Goal: Task Accomplishment & Management: Manage account settings

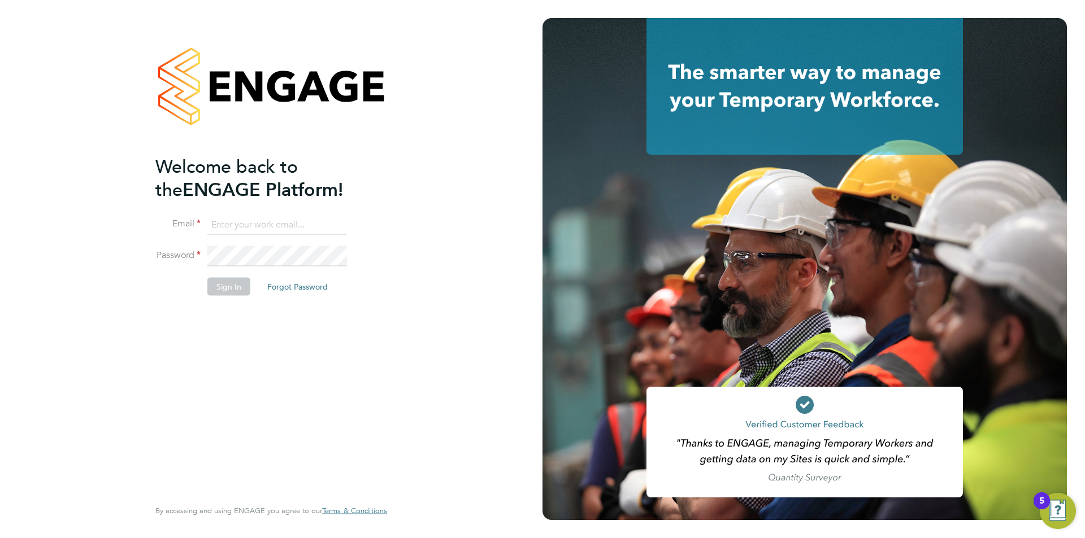
type input "edyta.marchant@brightonandhovealbion.com"
drag, startPoint x: 230, startPoint y: 279, endPoint x: 236, endPoint y: 275, distance: 6.6
click at [233, 278] on button "Sign In" at bounding box center [228, 287] width 43 height 18
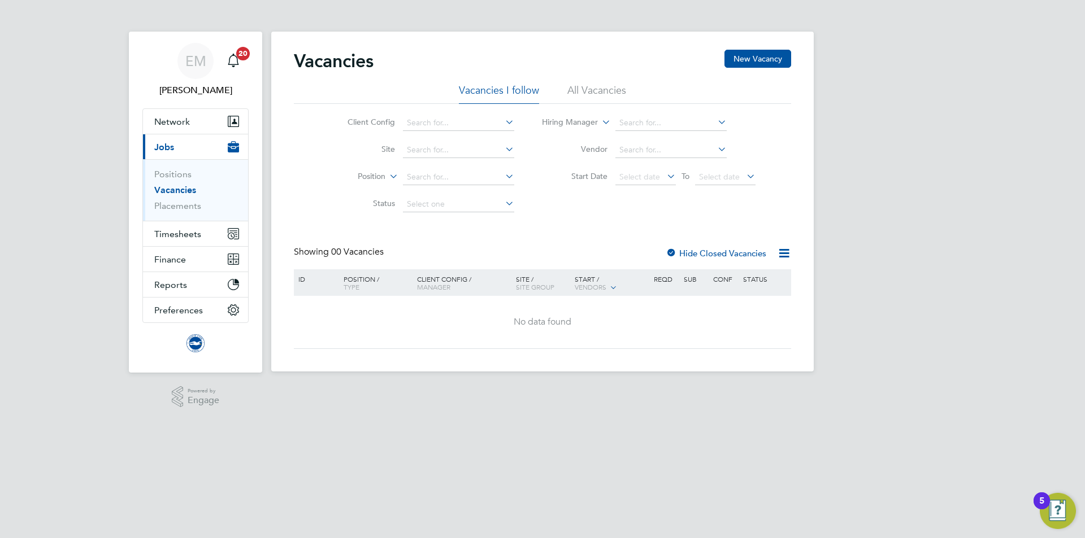
click at [175, 211] on li "Placements" at bounding box center [196, 206] width 85 height 11
click at [175, 207] on link "Placements" at bounding box center [177, 206] width 47 height 11
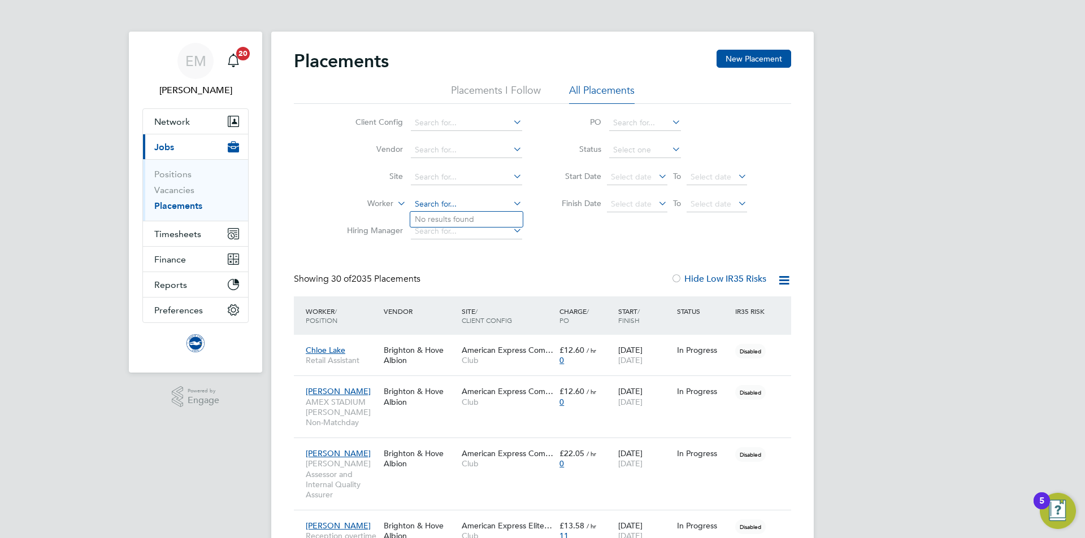
click at [424, 202] on input at bounding box center [466, 205] width 111 height 16
click at [494, 279] on li "Kevin Pannett" at bounding box center [480, 280] width 140 height 15
type input "Kevin Pannett"
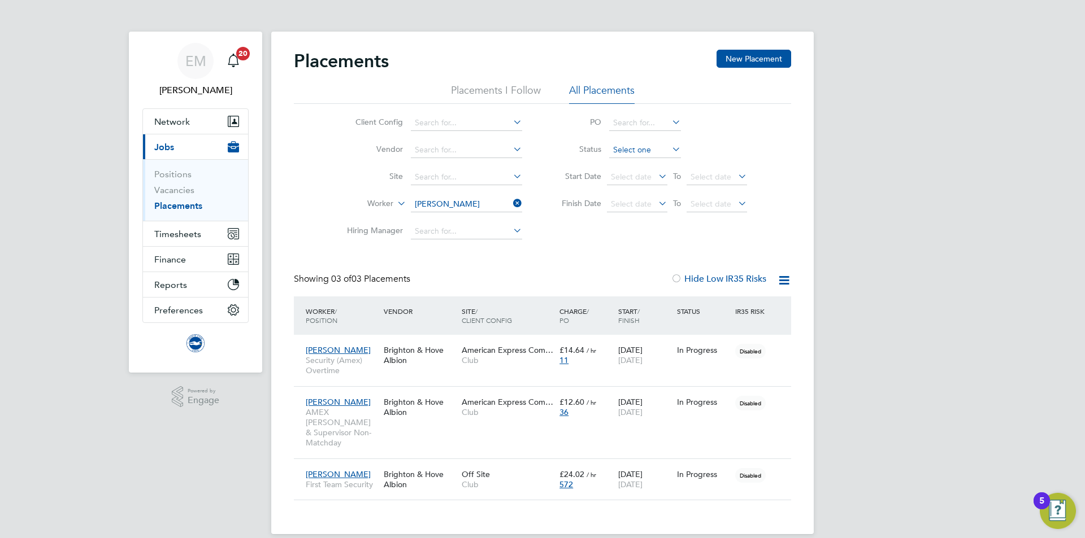
click at [628, 148] on input at bounding box center [645, 150] width 72 height 16
click at [630, 163] on li "Active" at bounding box center [644, 165] width 73 height 15
type input "Active"
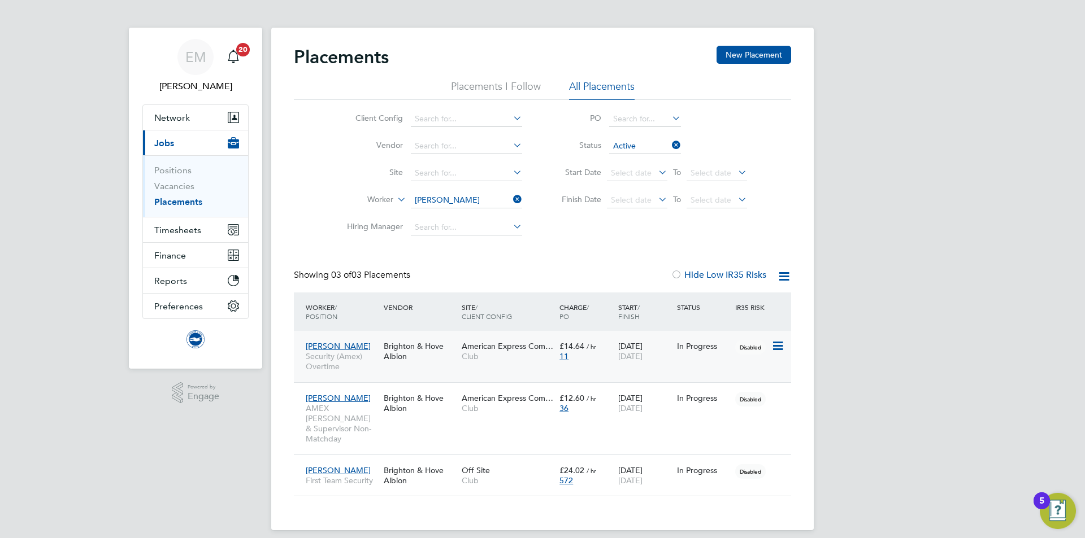
click at [487, 355] on span "Club" at bounding box center [508, 356] width 92 height 10
click at [454, 118] on input at bounding box center [466, 119] width 111 height 16
click at [447, 130] on li "Club" at bounding box center [466, 134] width 112 height 15
type input "Club"
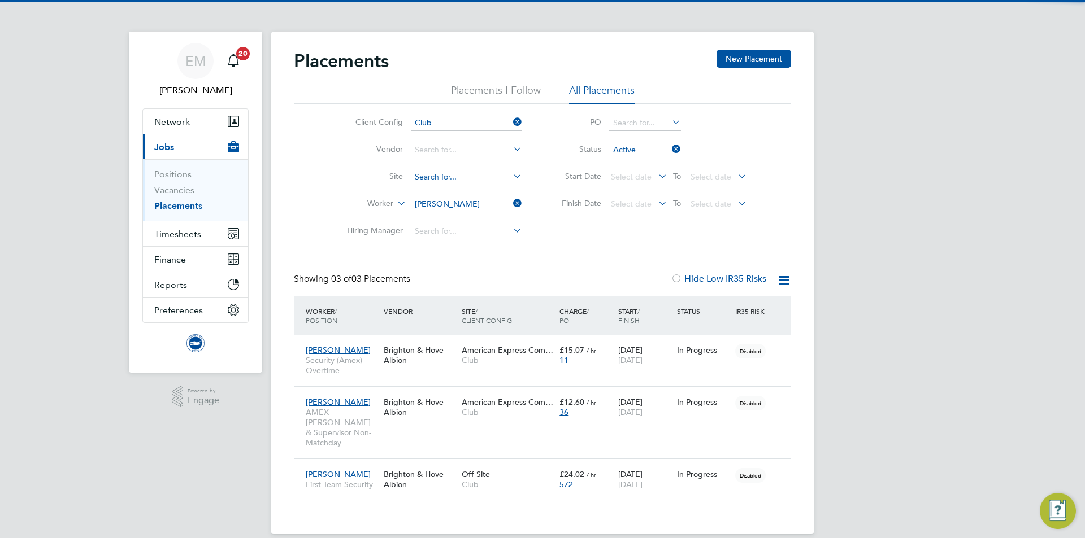
scroll to position [6, 6]
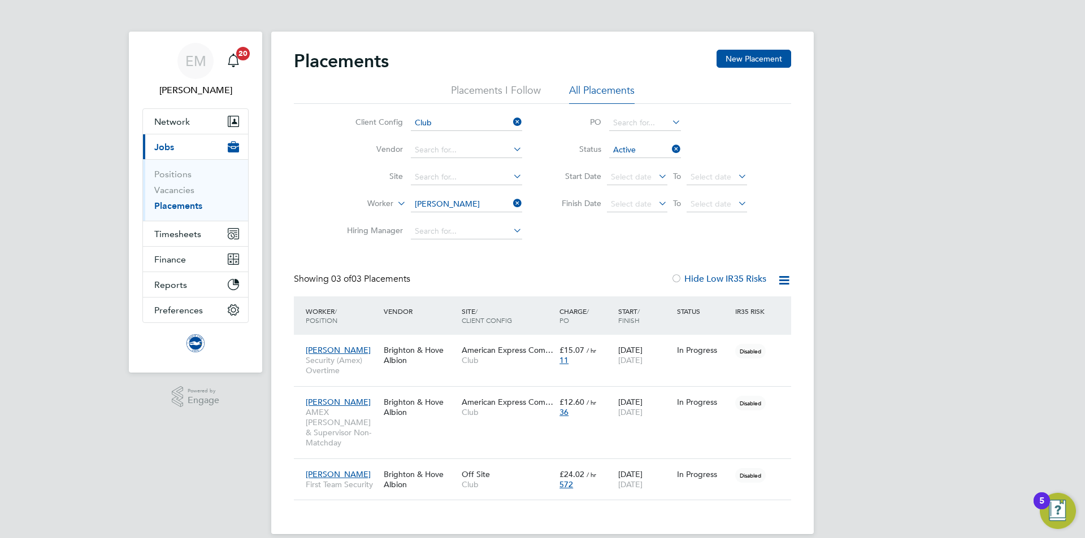
click at [401, 196] on li "Worker Kevin Pannett" at bounding box center [430, 204] width 212 height 27
click at [395, 199] on icon at bounding box center [395, 200] width 0 height 10
drag, startPoint x: 347, startPoint y: 230, endPoint x: 358, endPoint y: 224, distance: 12.1
click at [351, 229] on li "Position" at bounding box center [359, 231] width 70 height 15
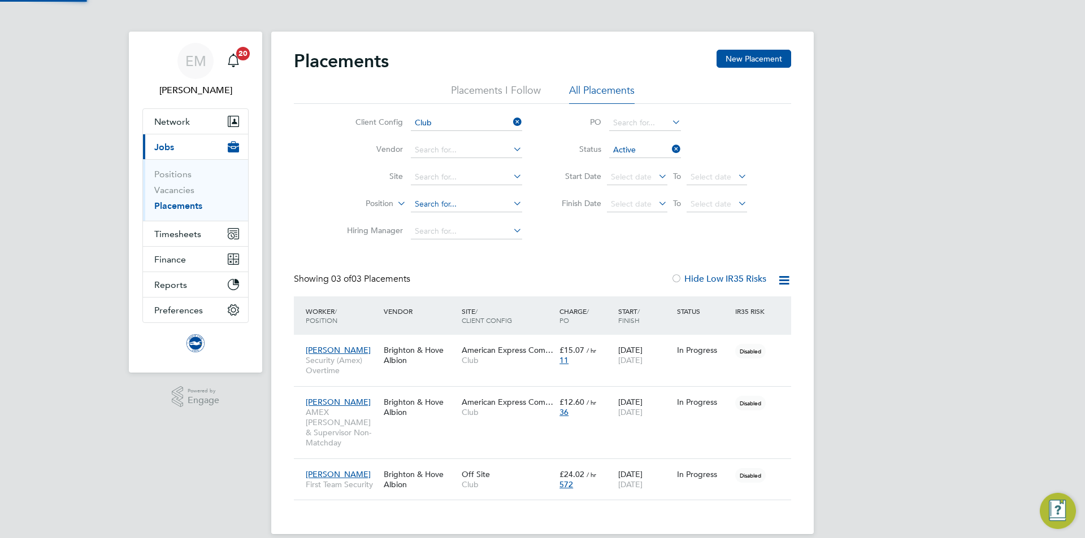
click at [465, 206] on input at bounding box center [466, 205] width 111 height 16
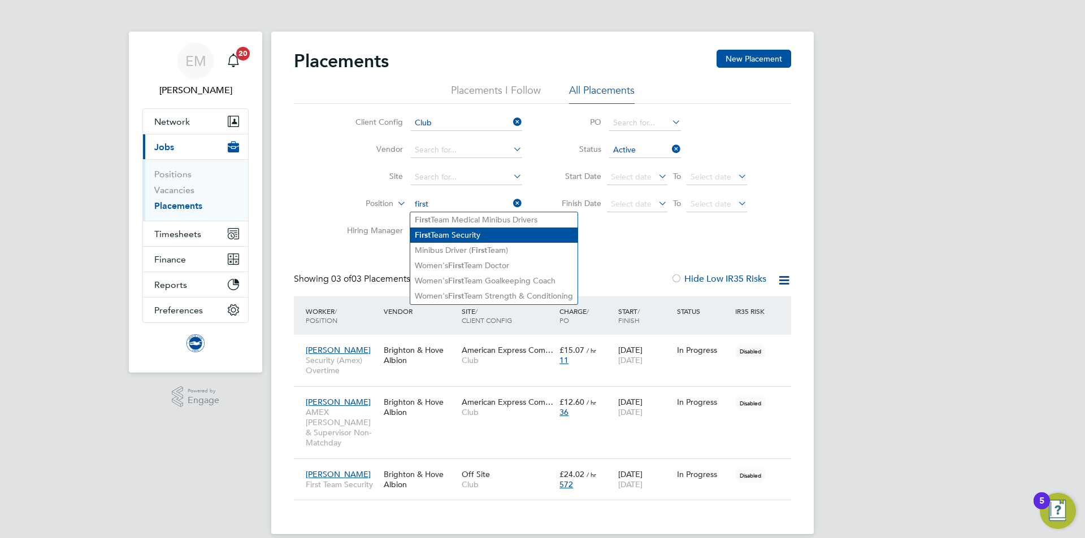
click at [473, 230] on li "First Team Security" at bounding box center [493, 235] width 167 height 15
type input "First Team Security"
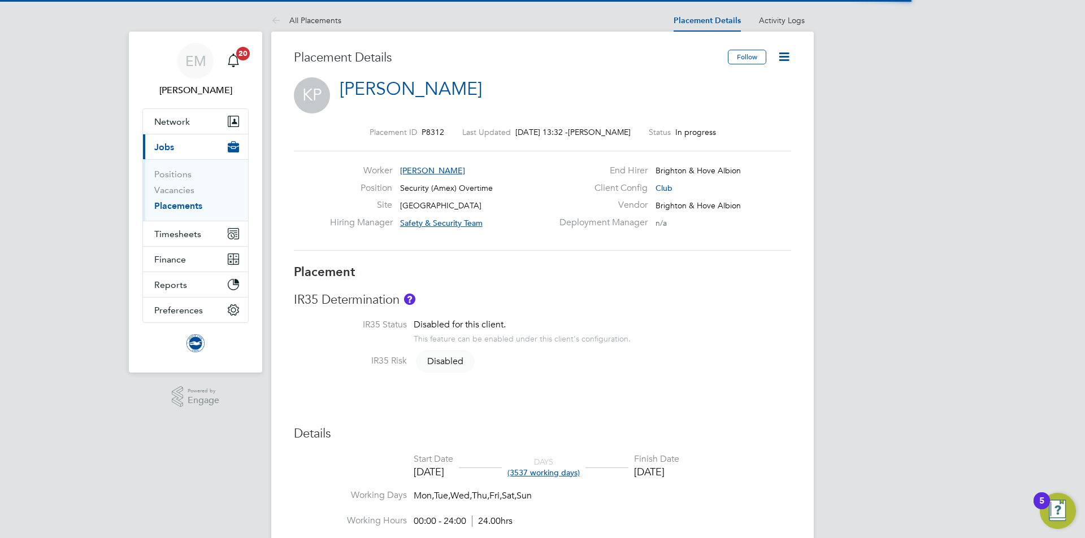
click at [785, 61] on icon at bounding box center [784, 57] width 14 height 14
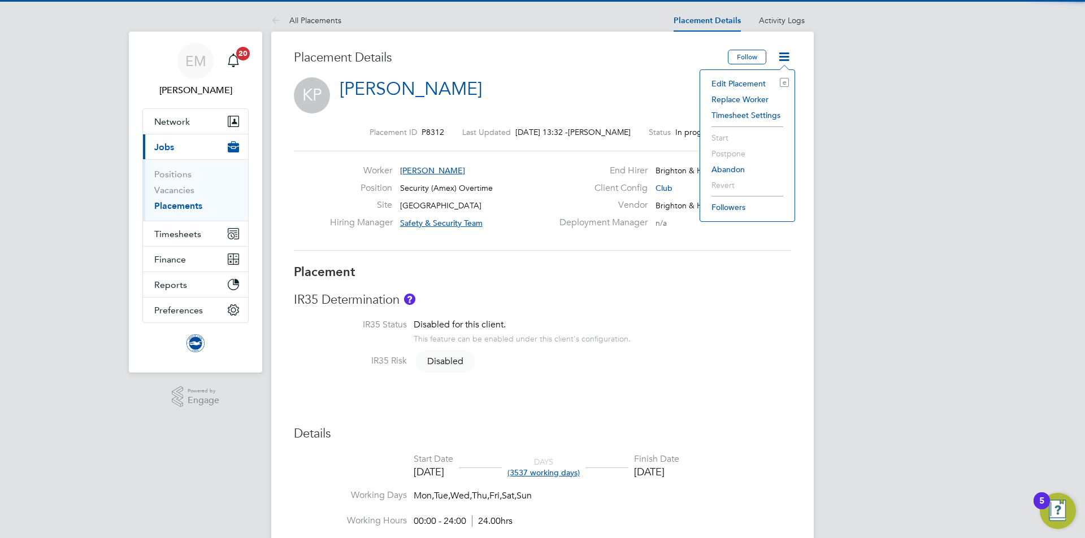
drag, startPoint x: 738, startPoint y: 82, endPoint x: 730, endPoint y: 89, distance: 10.0
click at [737, 82] on li "Edit Placement e" at bounding box center [747, 84] width 83 height 16
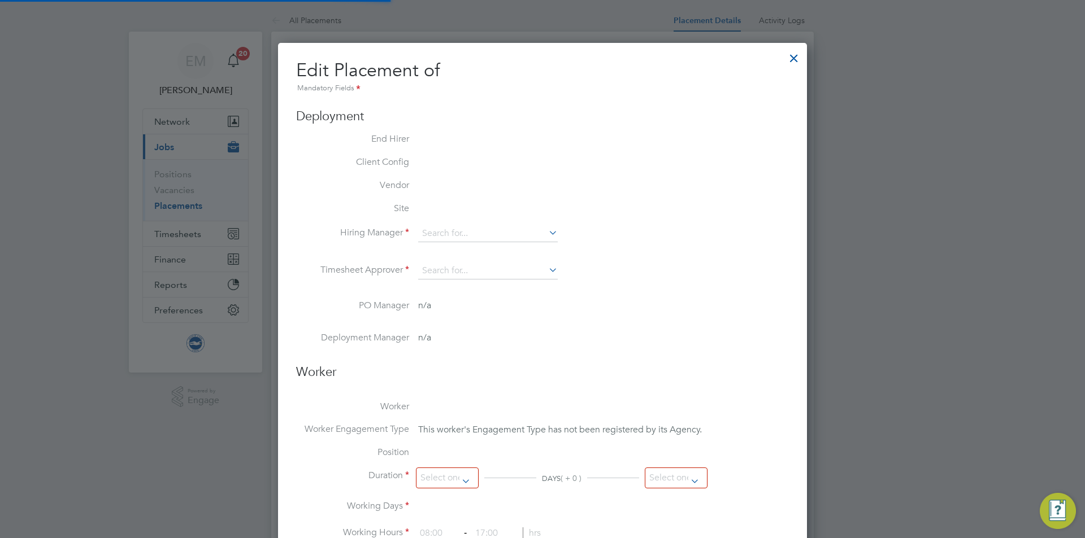
type input "Safety & Security Team"
type input "[DATE]"
type input "00:00"
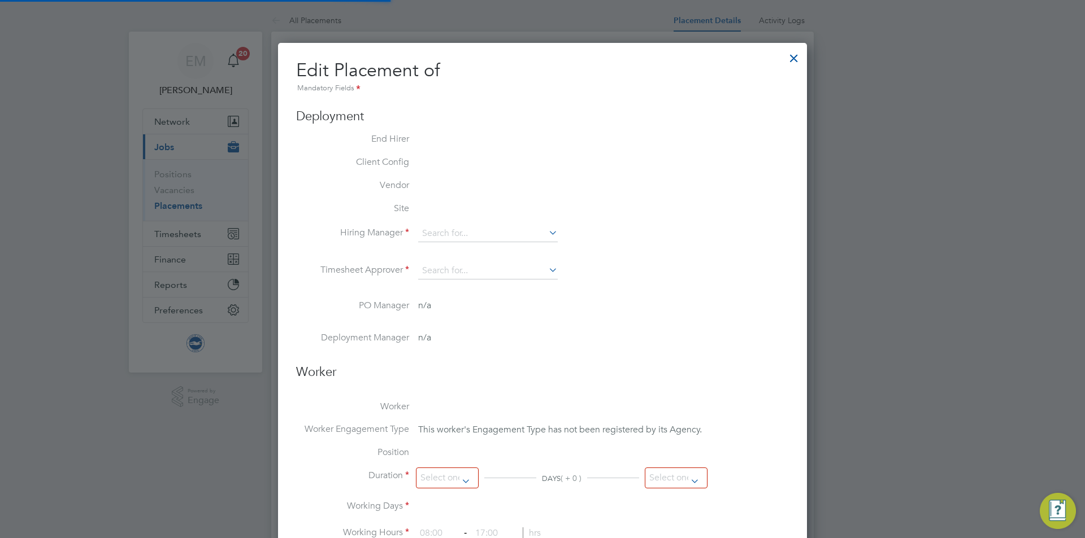
type input "00:00"
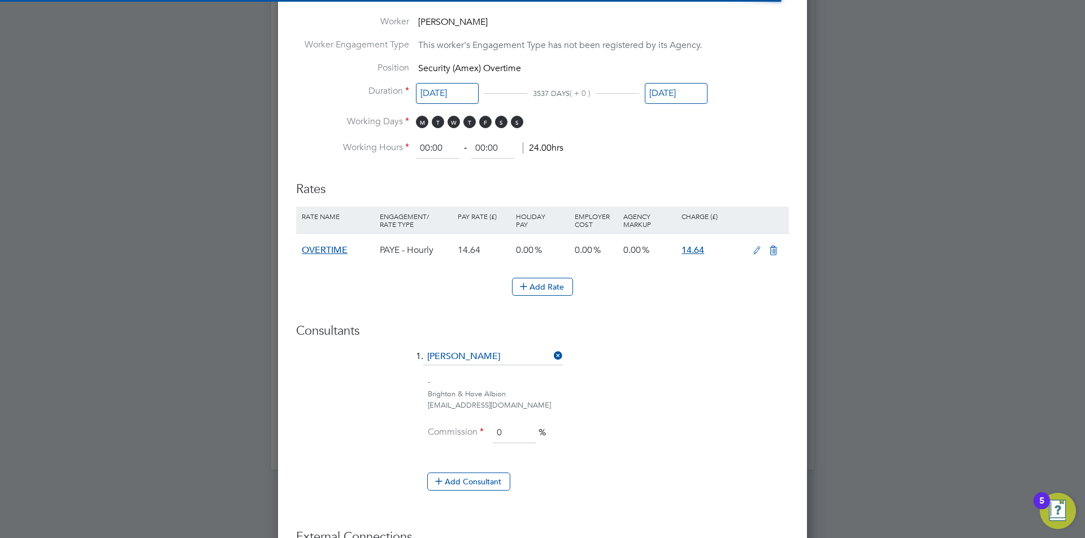
click at [754, 249] on icon at bounding box center [757, 250] width 14 height 9
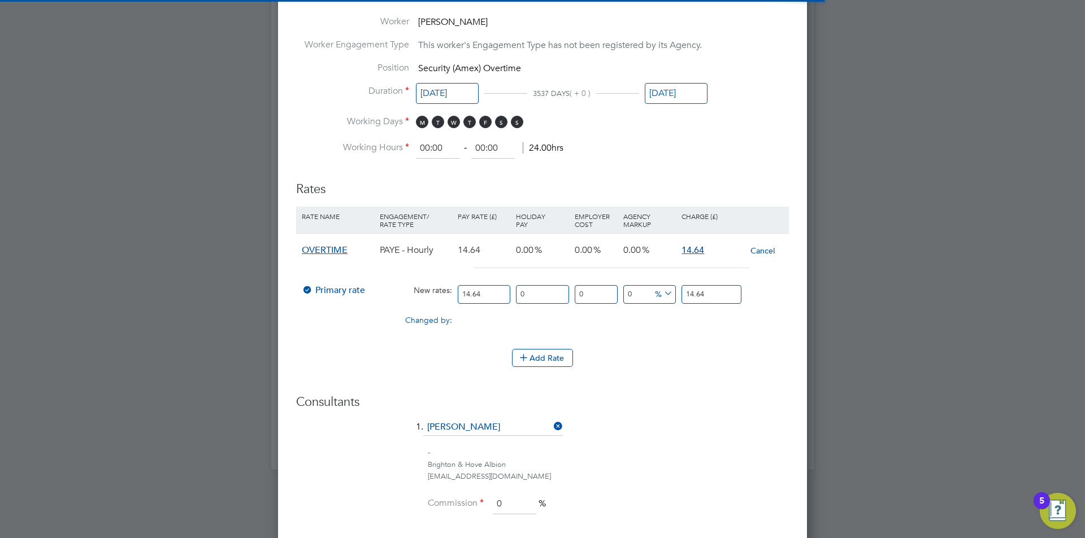
drag, startPoint x: 496, startPoint y: 296, endPoint x: 332, endPoint y: 293, distance: 164.4
click at [332, 293] on div "Primary rate New rates: 14.64 0 n/a 0 n/a 0 0 % 14.64" at bounding box center [542, 295] width 493 height 30
type input "1"
type input "15"
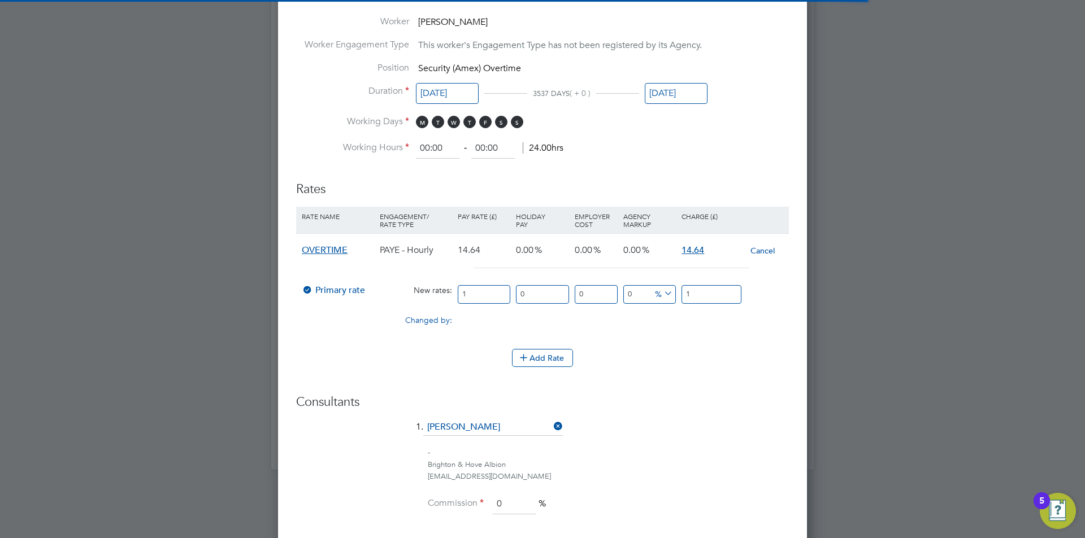
type input "15"
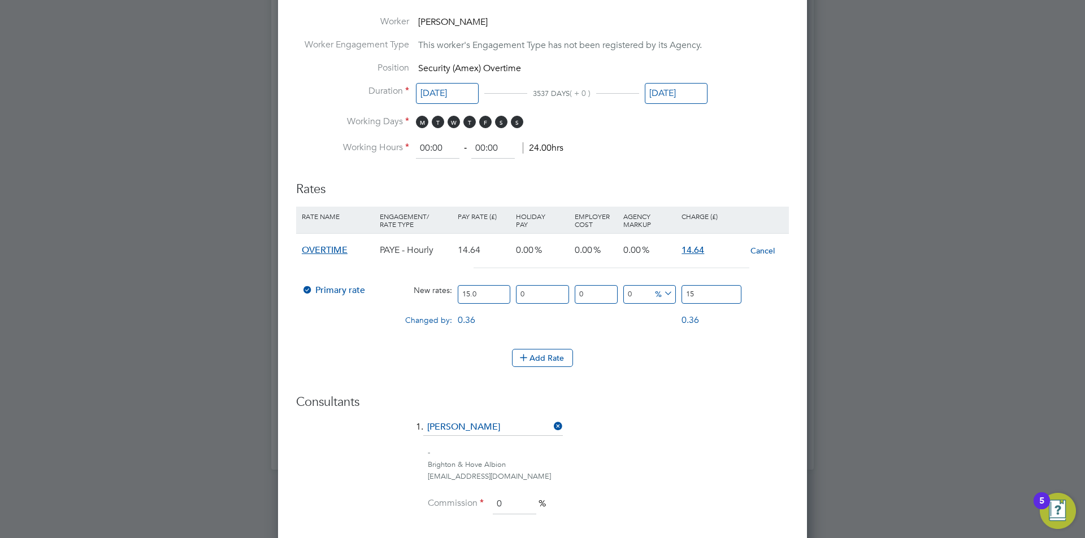
type input "15.07"
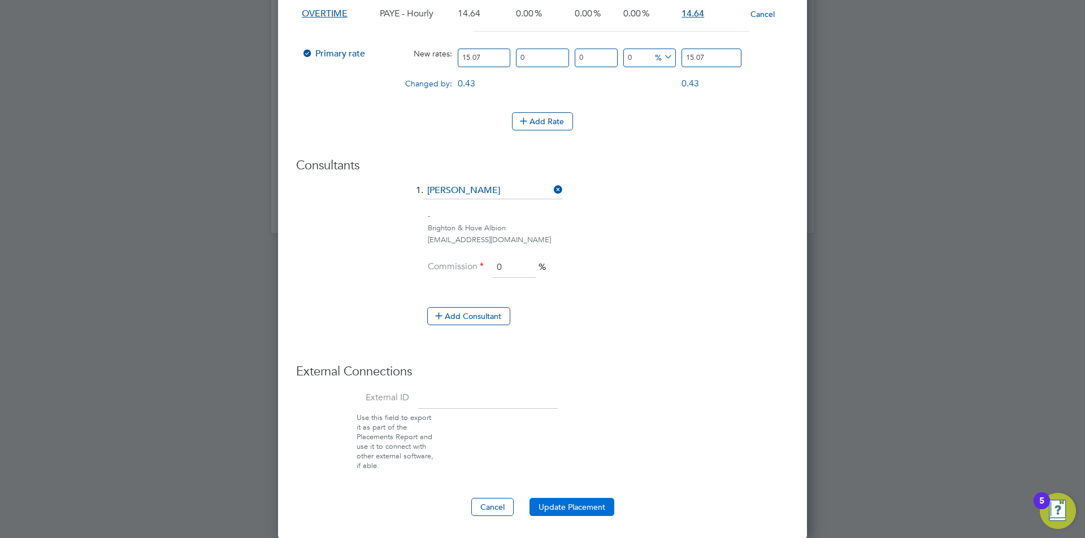
type input "15.07"
click at [540, 515] on button "Update Placement" at bounding box center [571, 507] width 85 height 18
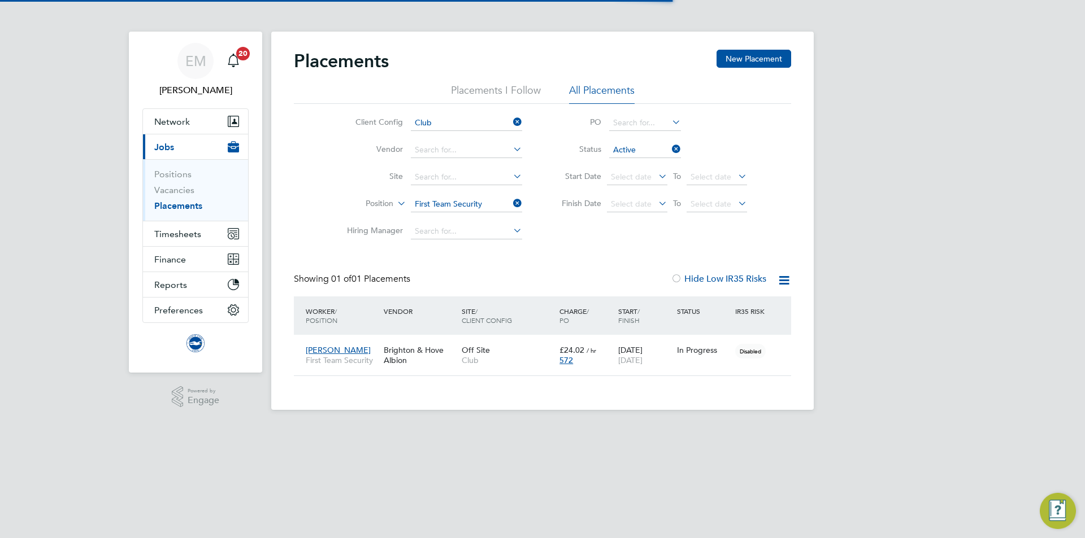
scroll to position [11, 53]
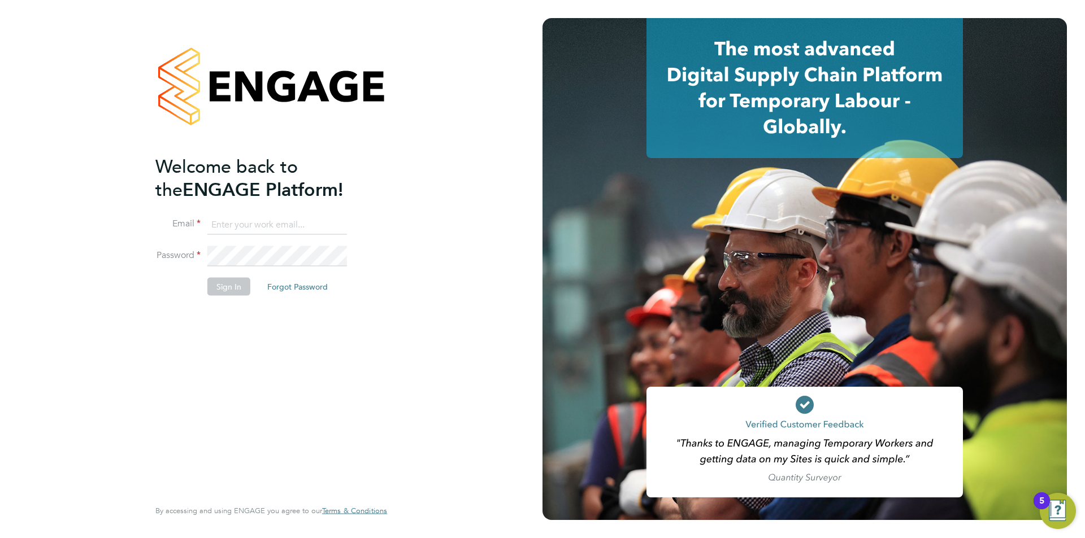
type input "edyta.marchant@brightonandhovealbion.com"
click at [234, 284] on button "Sign In" at bounding box center [228, 287] width 43 height 18
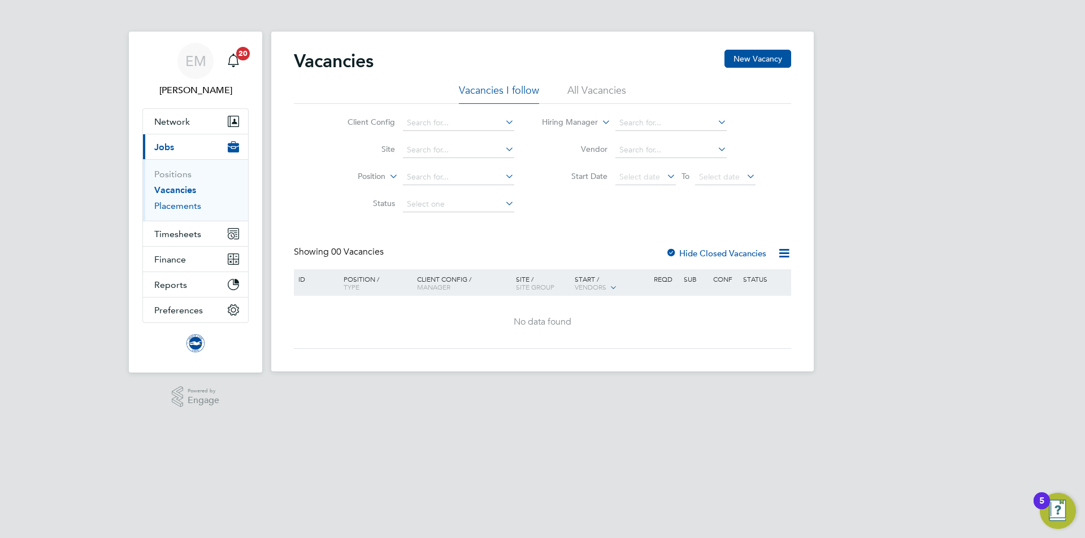
click at [189, 201] on link "Placements" at bounding box center [177, 206] width 47 height 11
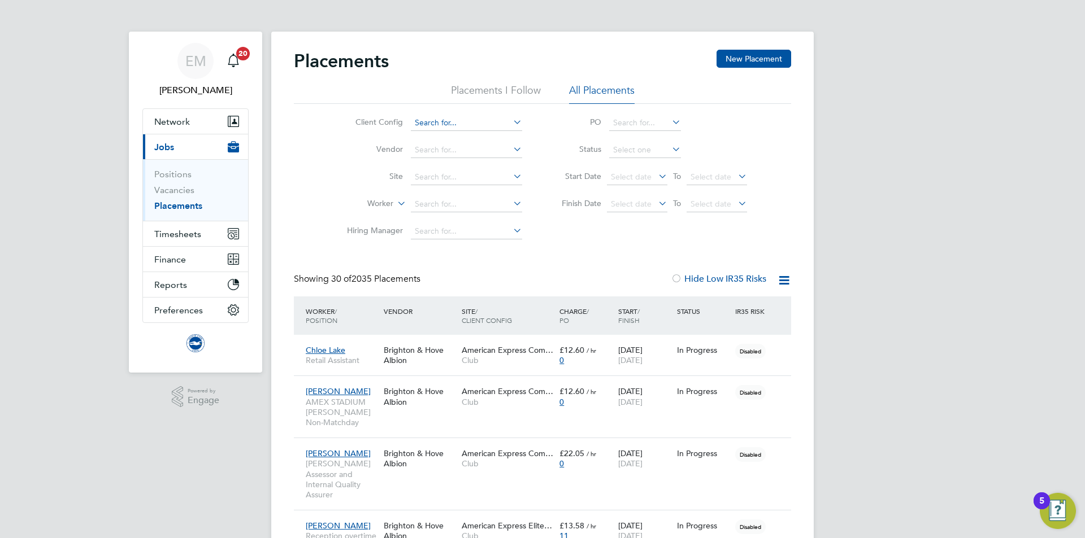
click at [443, 135] on li "Club" at bounding box center [466, 137] width 112 height 15
type input "Club"
click at [373, 203] on label "Worker" at bounding box center [360, 203] width 65 height 11
click at [354, 233] on li "Position" at bounding box center [359, 231] width 70 height 15
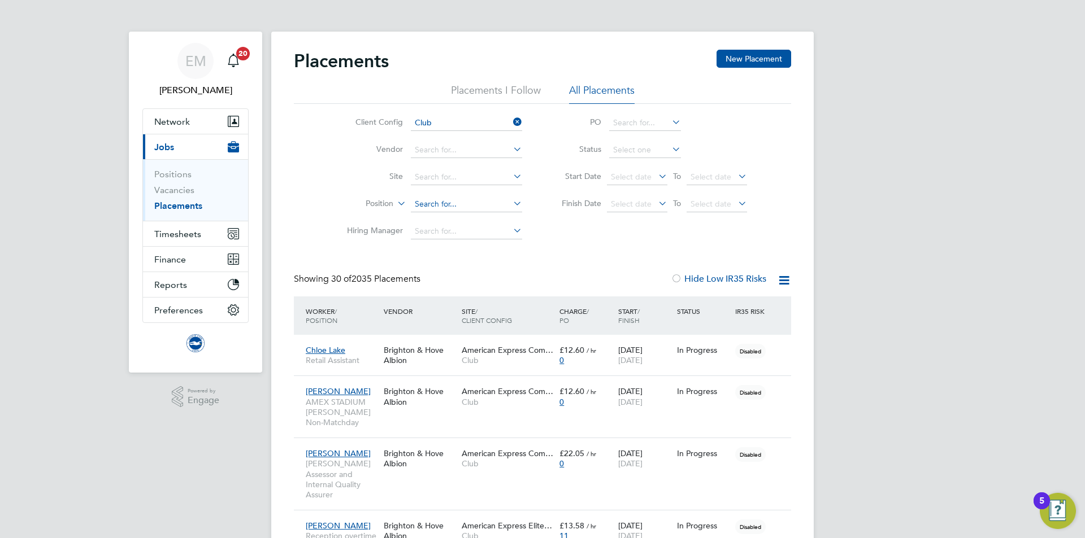
click at [454, 201] on input at bounding box center [466, 205] width 111 height 16
click at [420, 239] on li "First Team Security" at bounding box center [493, 235] width 167 height 15
type input "First Team Security"
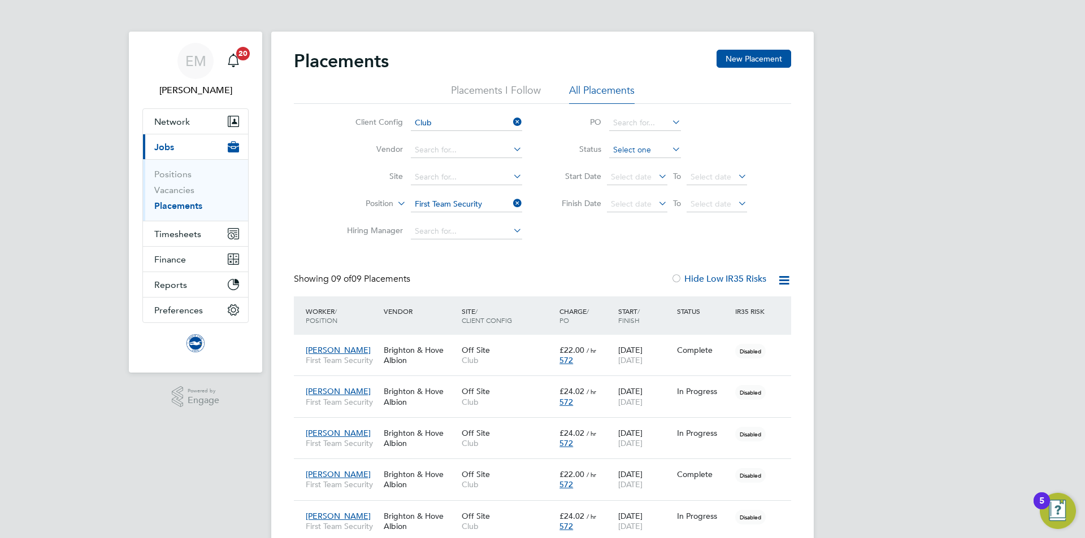
click at [610, 154] on input at bounding box center [645, 150] width 72 height 16
click at [623, 165] on li "Active" at bounding box center [644, 165] width 73 height 15
type input "Active"
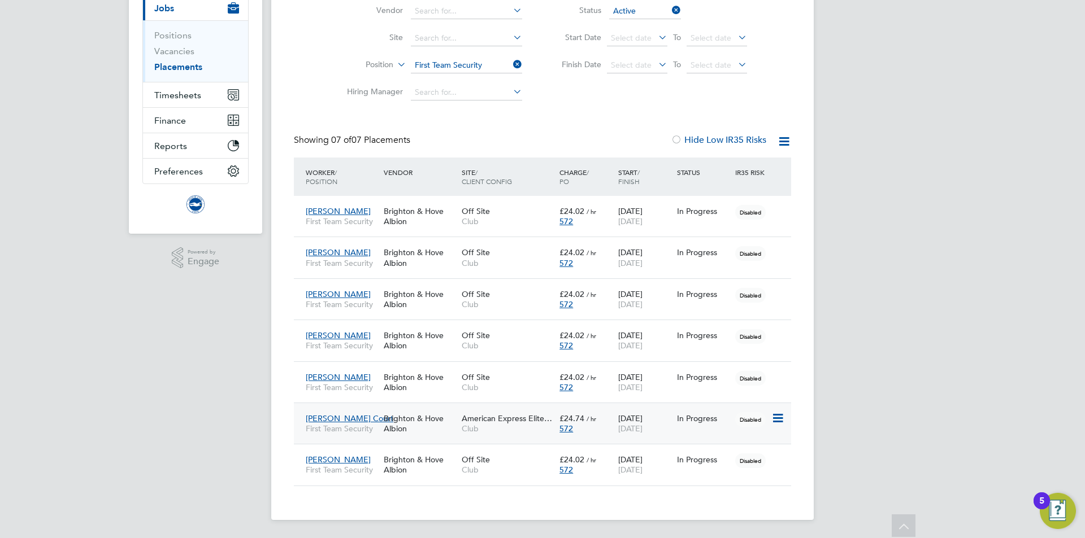
click at [338, 429] on span "First Team Security" at bounding box center [342, 429] width 72 height 10
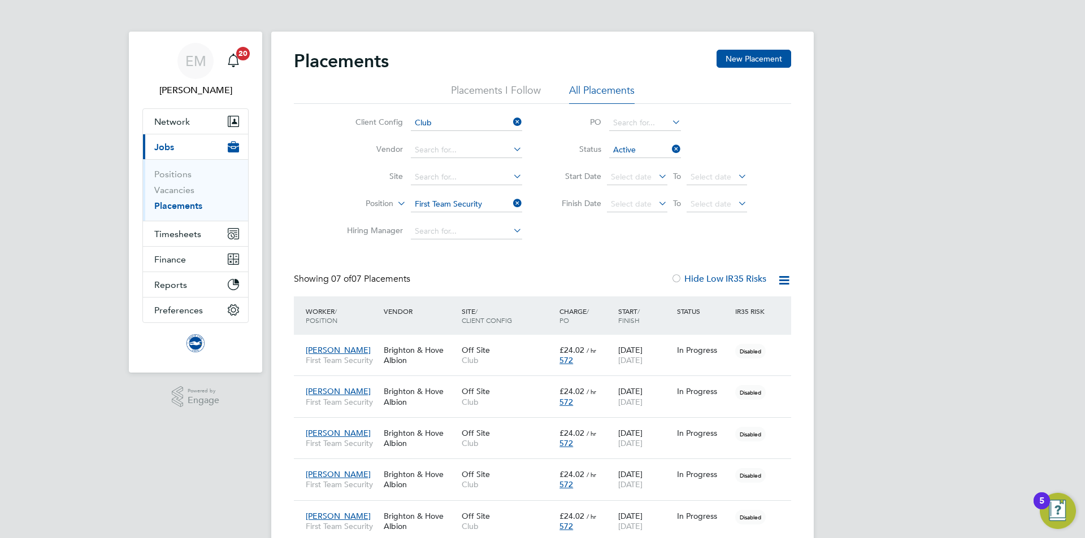
click at [201, 208] on link "Placements" at bounding box center [178, 206] width 48 height 11
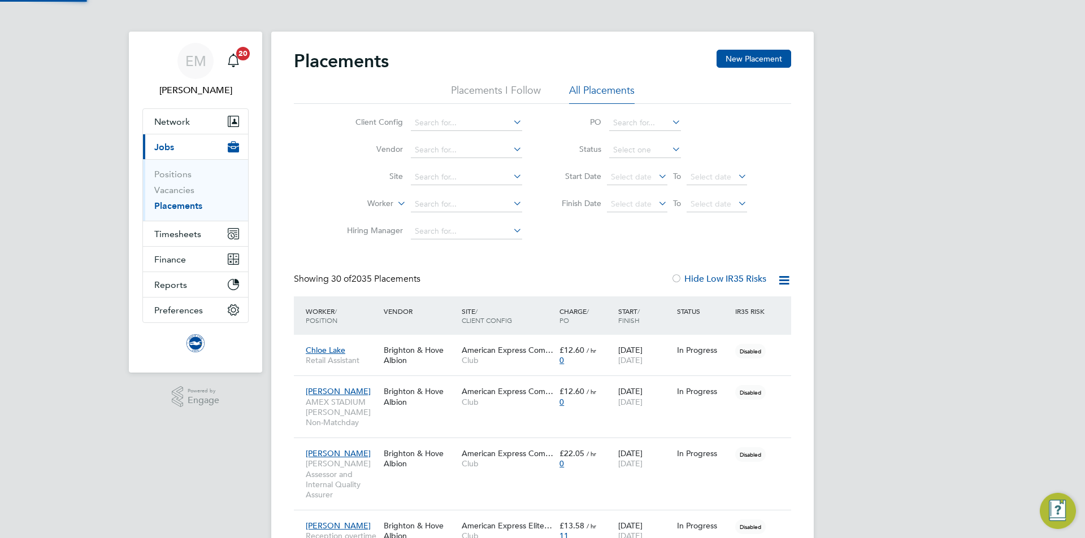
scroll to position [33, 98]
click at [434, 207] on input at bounding box center [466, 205] width 111 height 16
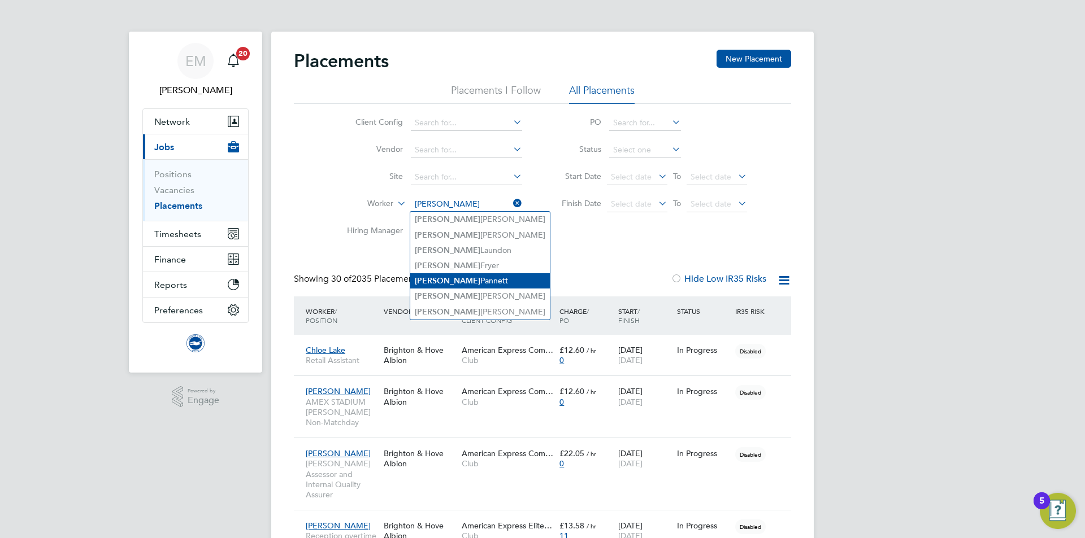
click at [488, 280] on li "Kevin Pannett" at bounding box center [480, 280] width 140 height 15
type input "Kevin Pannett"
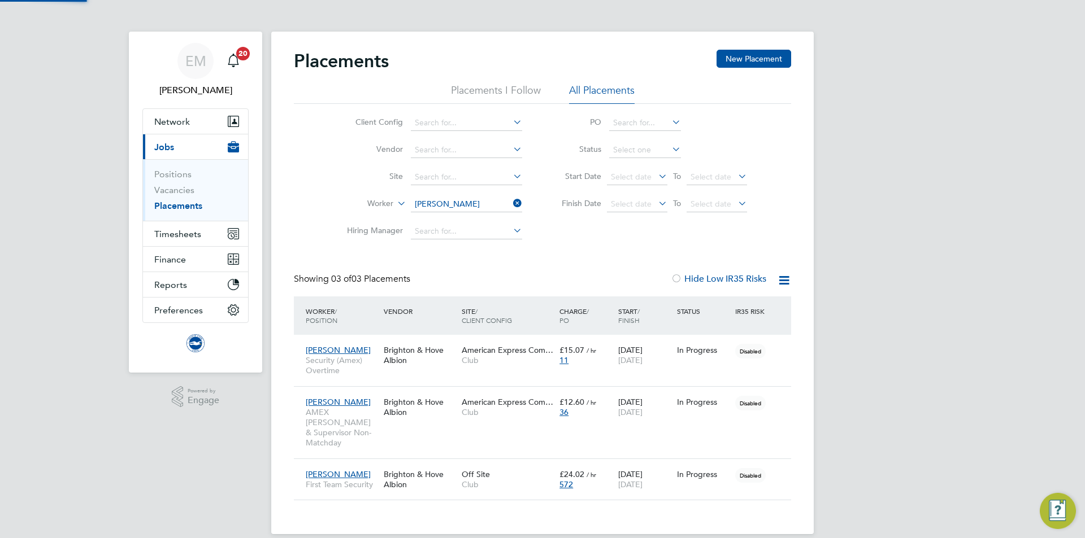
scroll to position [33, 98]
click at [646, 151] on input at bounding box center [645, 150] width 72 height 16
click at [646, 163] on li "Active" at bounding box center [644, 165] width 73 height 15
type input "Active"
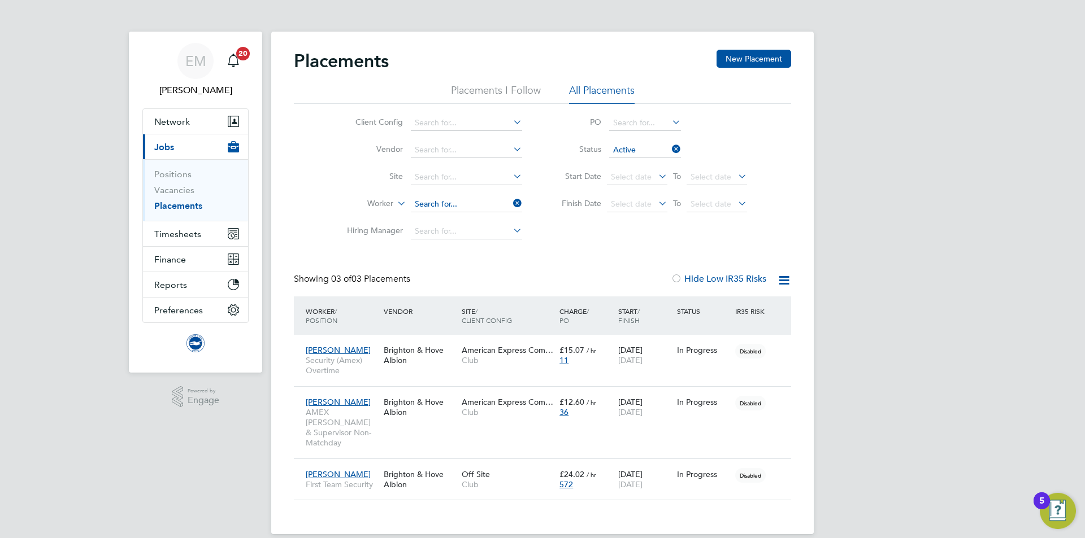
click at [443, 201] on input at bounding box center [466, 205] width 111 height 16
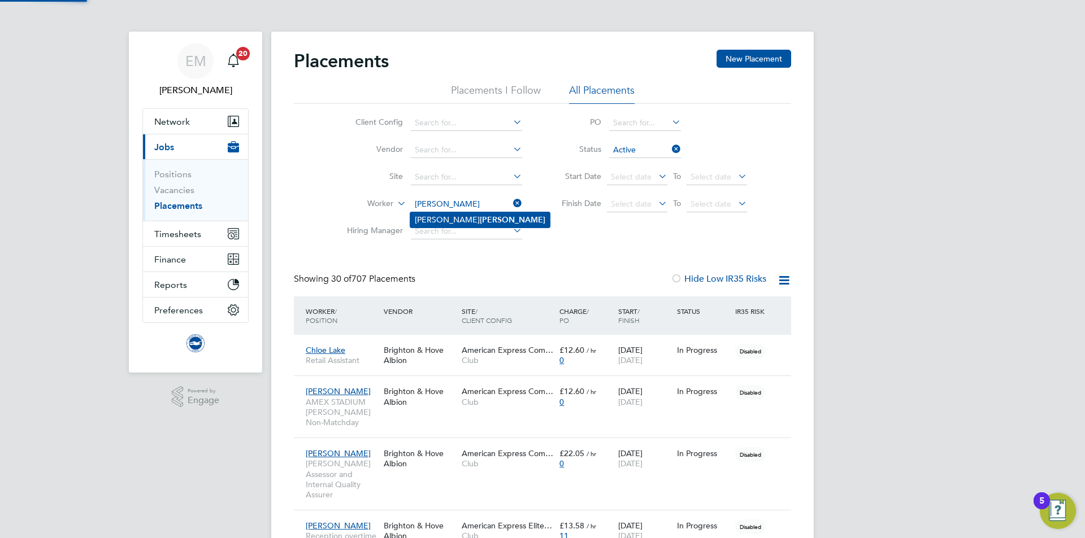
click at [480, 215] on b "Porter" at bounding box center [513, 220] width 66 height 10
type input "Kim Porter"
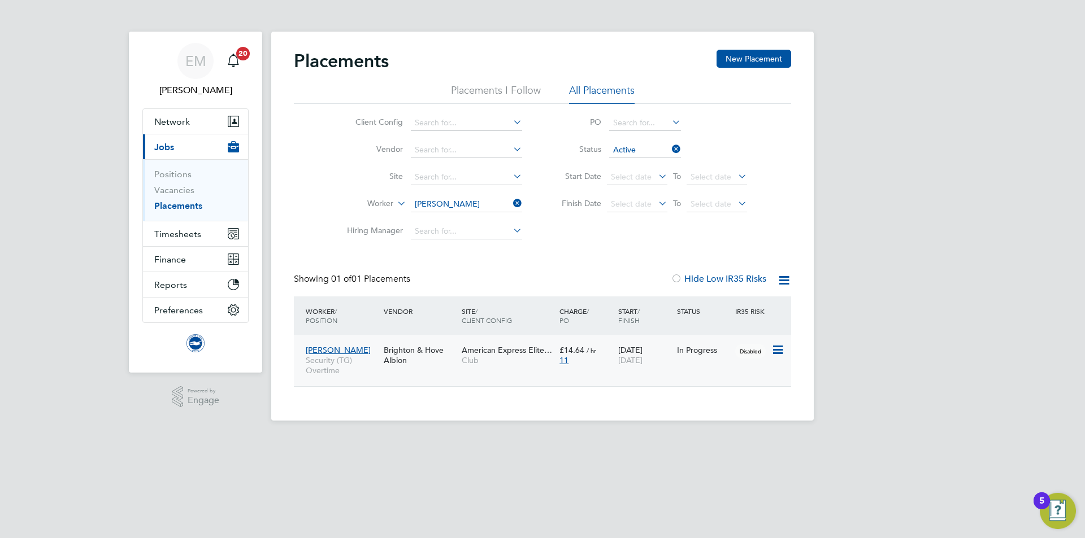
click at [424, 373] on div "Kim Porter Security (TG) Overtime Brighton & Hove Albion American Express Elite…" at bounding box center [542, 360] width 497 height 51
click at [361, 351] on div "Kim Porter Security (TG) Overtime" at bounding box center [342, 361] width 78 height 42
click at [438, 207] on input "Kim Porter" at bounding box center [466, 205] width 111 height 16
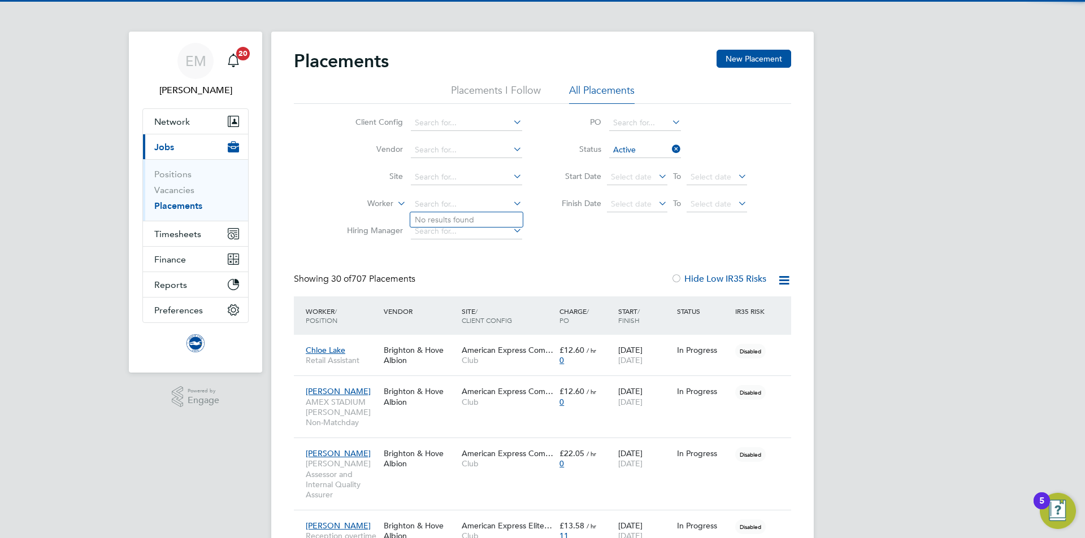
scroll to position [33, 98]
click at [420, 214] on li "Kim Whelan" at bounding box center [480, 219] width 140 height 15
type input "Kim Whelan"
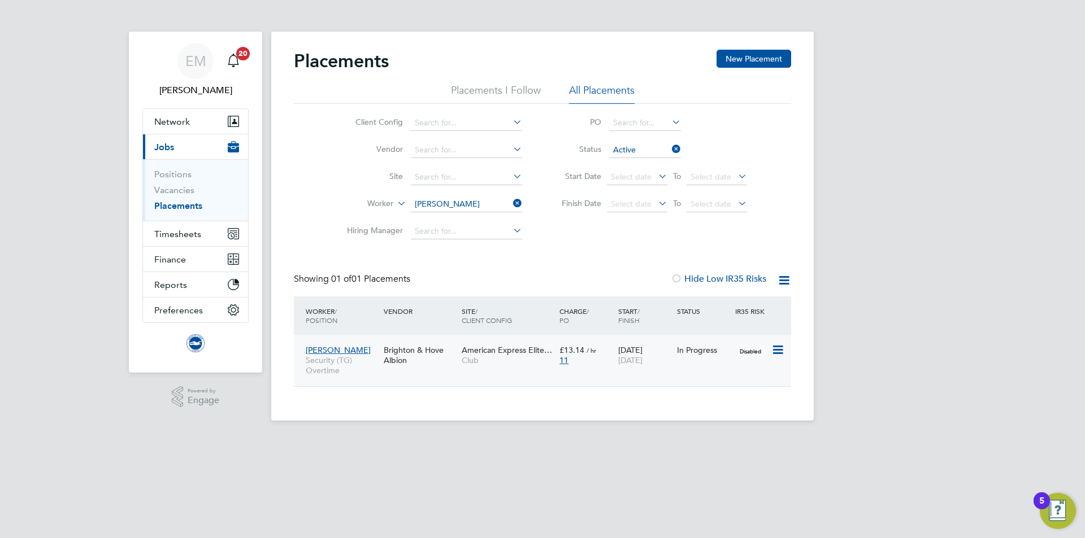
click at [436, 363] on div "Brighton & Hove Albion" at bounding box center [420, 356] width 78 height 32
click at [431, 197] on input "Kim Whelan" at bounding box center [466, 205] width 111 height 16
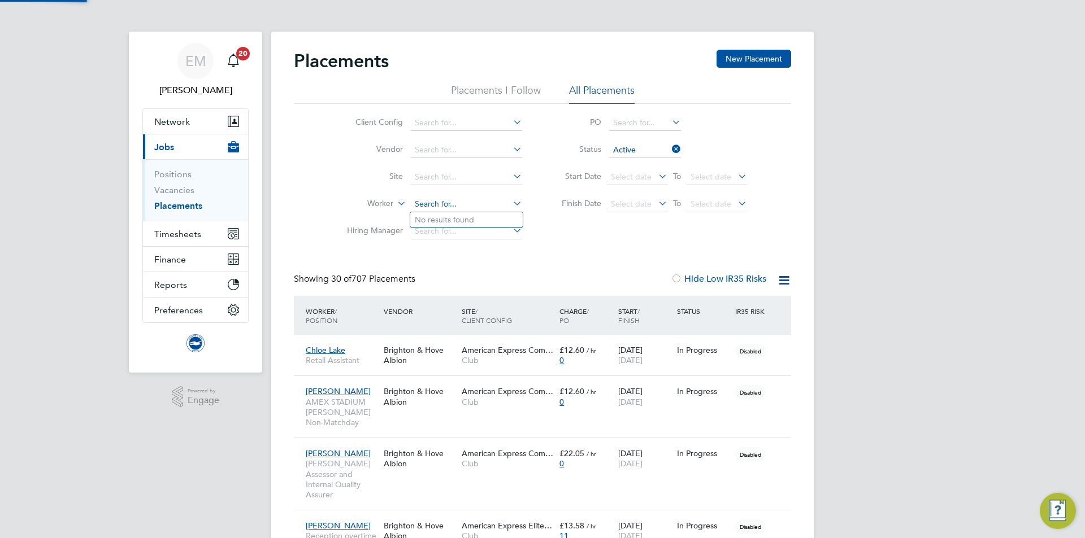
scroll to position [33, 98]
click at [457, 216] on b "Bowtle" at bounding box center [452, 220] width 26 height 10
type input "Lauren Bowtle"
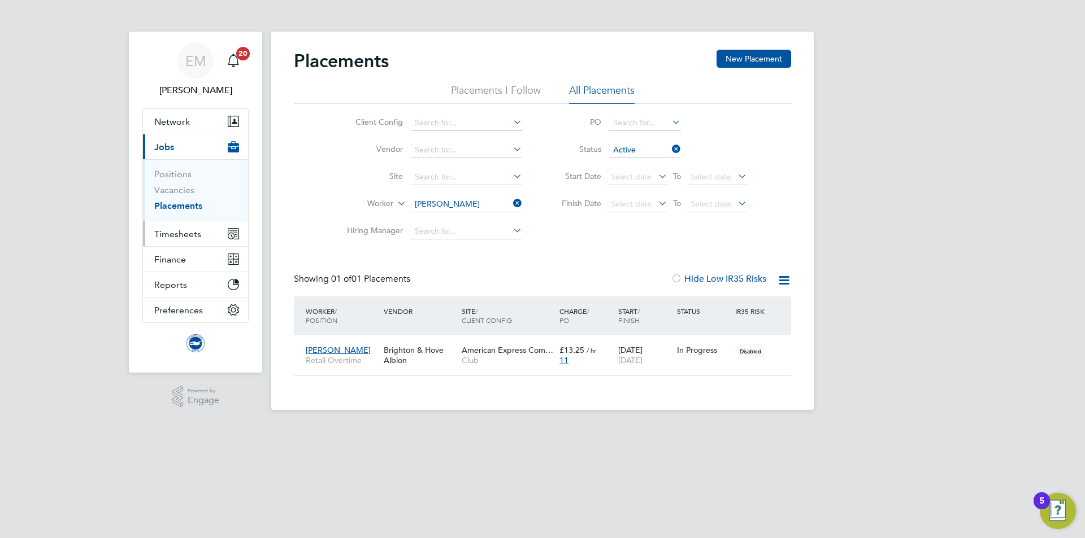
click at [162, 238] on span "Timesheets" at bounding box center [177, 234] width 47 height 11
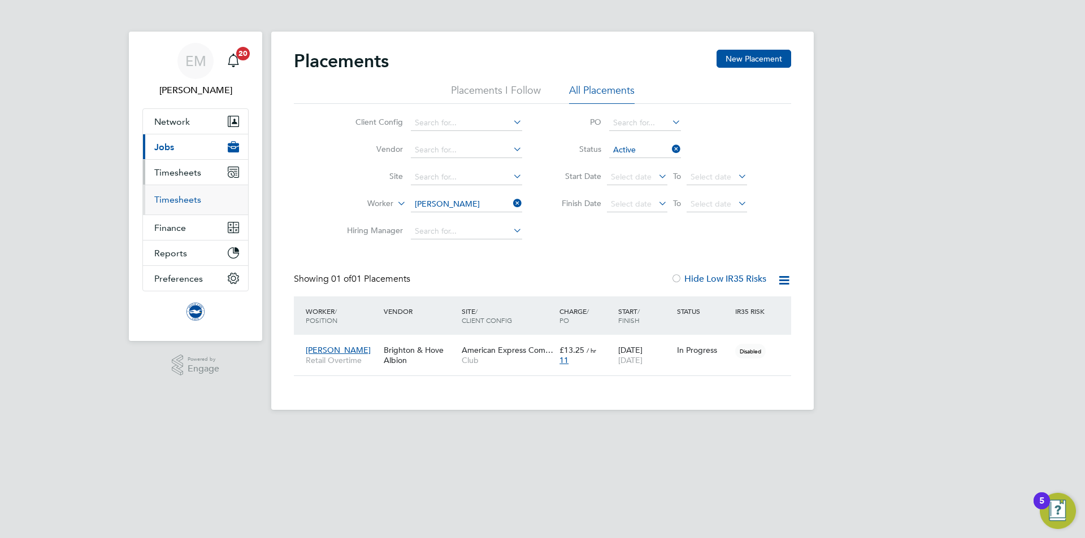
click at [181, 205] on link "Timesheets" at bounding box center [177, 199] width 47 height 11
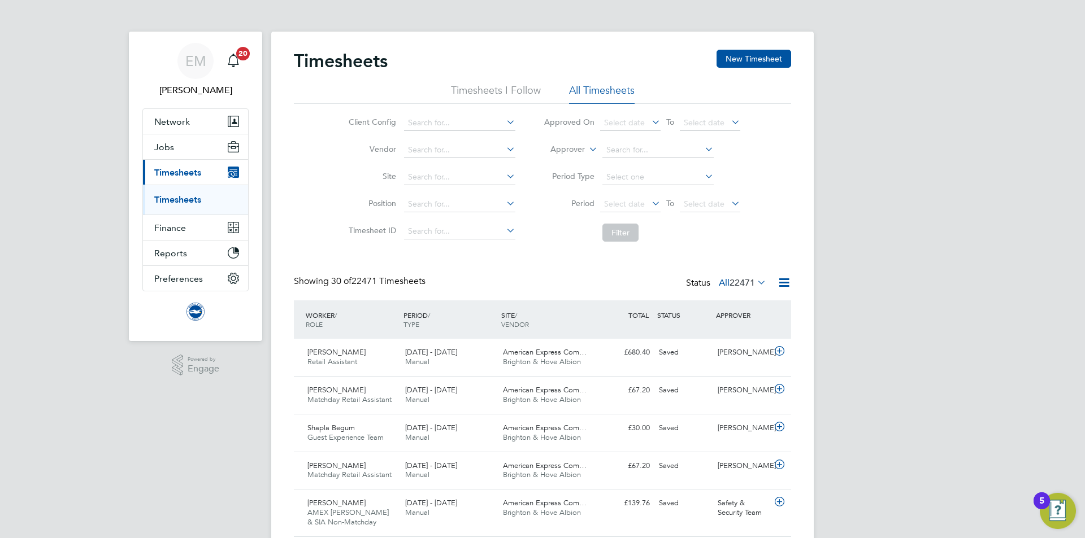
click at [561, 149] on label "Approver" at bounding box center [559, 149] width 51 height 11
click at [563, 157] on li "Worker" at bounding box center [557, 162] width 56 height 15
click at [615, 151] on input at bounding box center [657, 150] width 111 height 16
click at [651, 150] on input "bowtle" at bounding box center [657, 150] width 111 height 16
click at [656, 162] on b "Bowtle" at bounding box center [643, 166] width 26 height 10
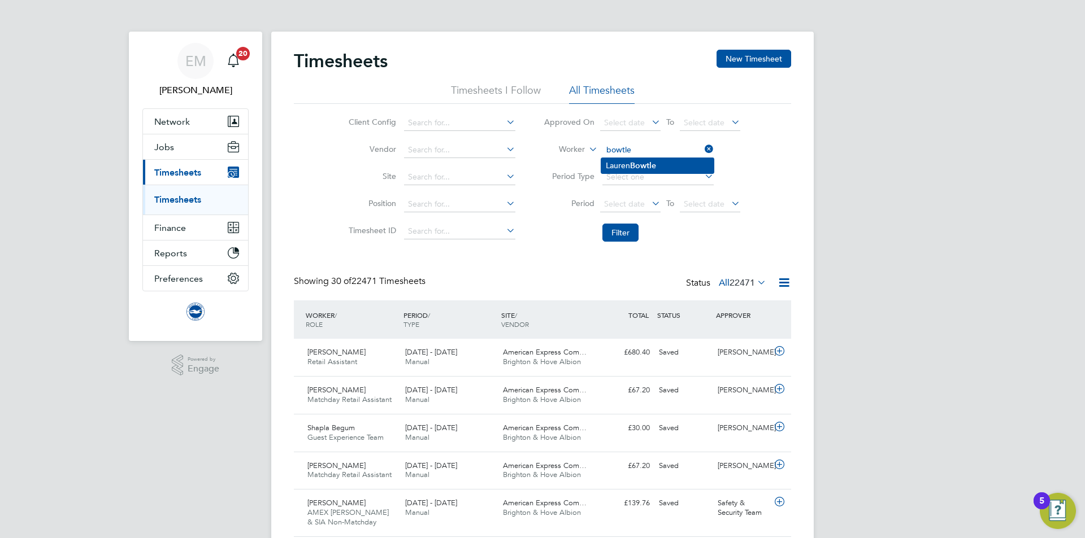
type input "Lauren Bowtle"
click at [604, 230] on button "Filter" at bounding box center [620, 233] width 36 height 18
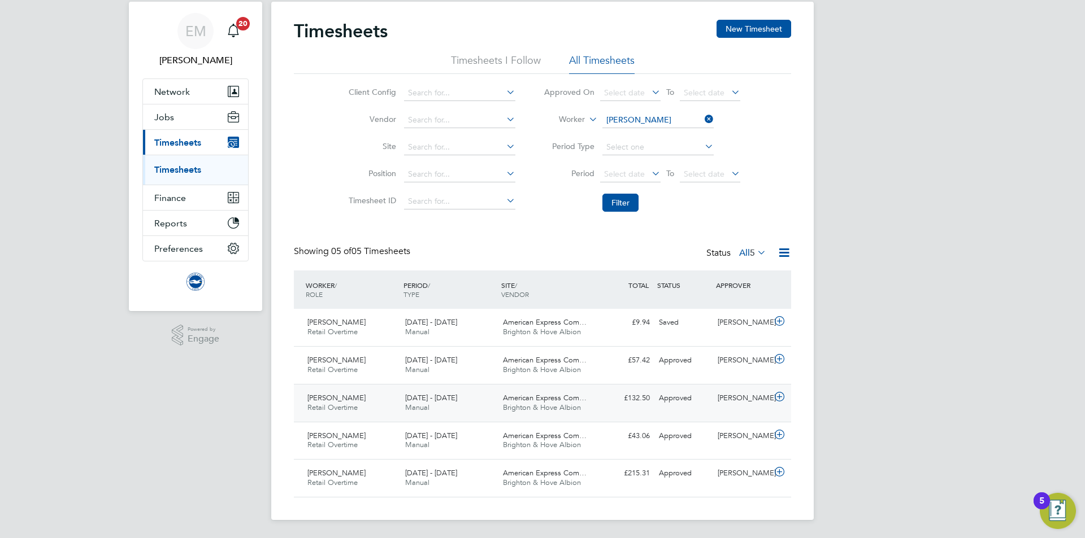
click at [549, 411] on span "Brighton & Hove Albion" at bounding box center [542, 408] width 78 height 10
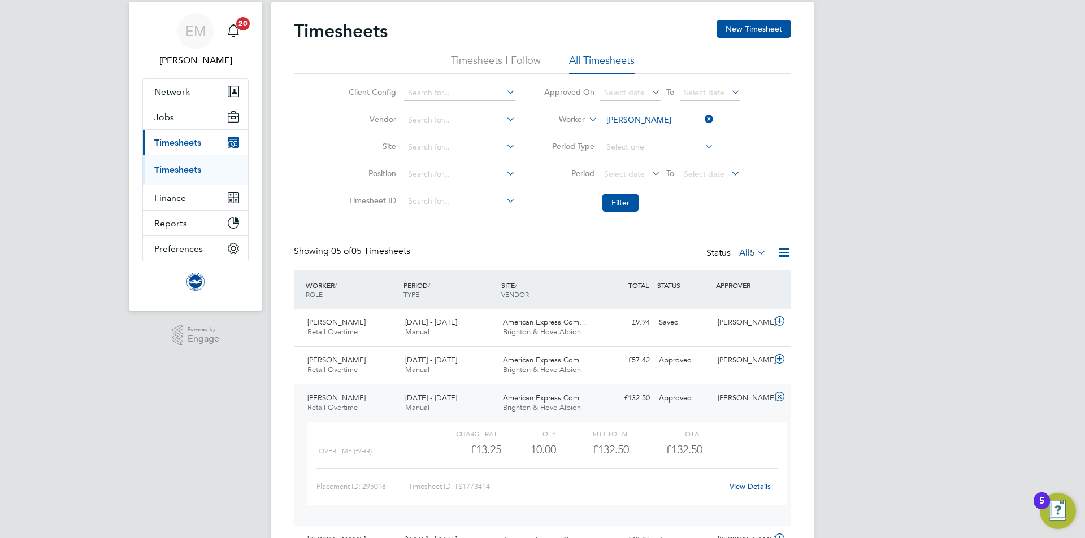
click at [741, 489] on link "View Details" at bounding box center [749, 487] width 41 height 10
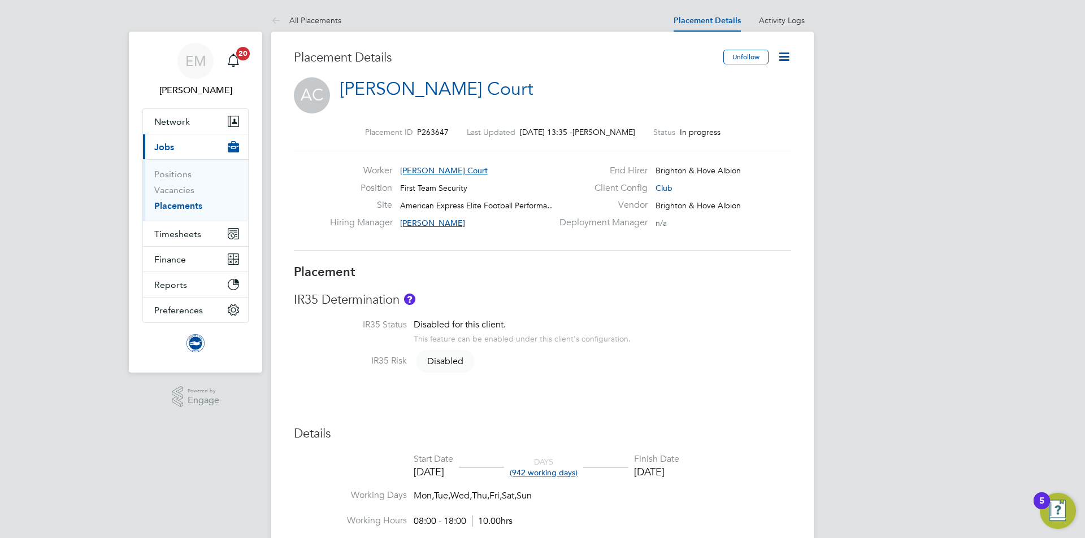
click at [786, 58] on icon at bounding box center [784, 57] width 14 height 14
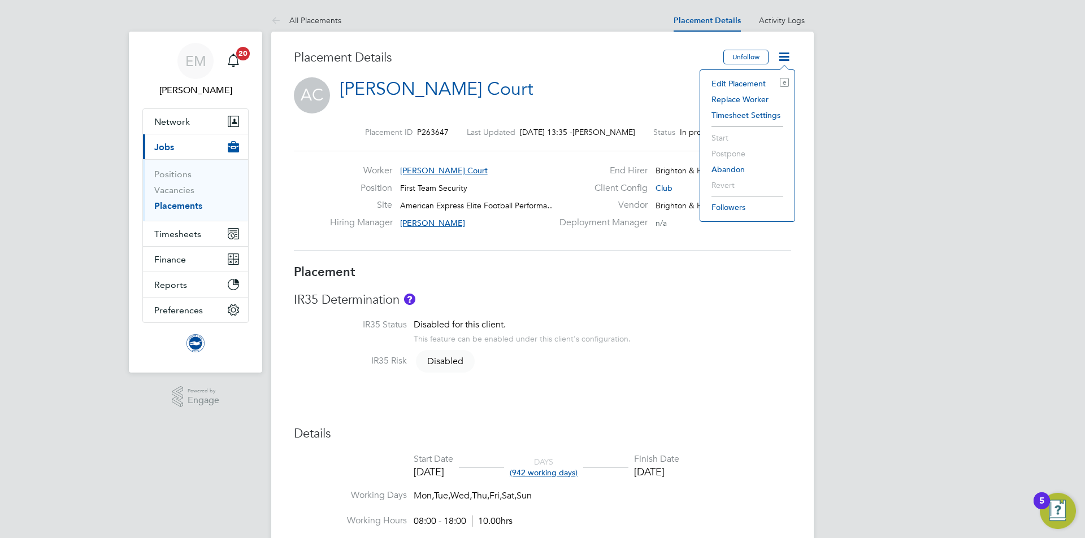
click at [750, 87] on li "Edit Placement e" at bounding box center [747, 84] width 83 height 16
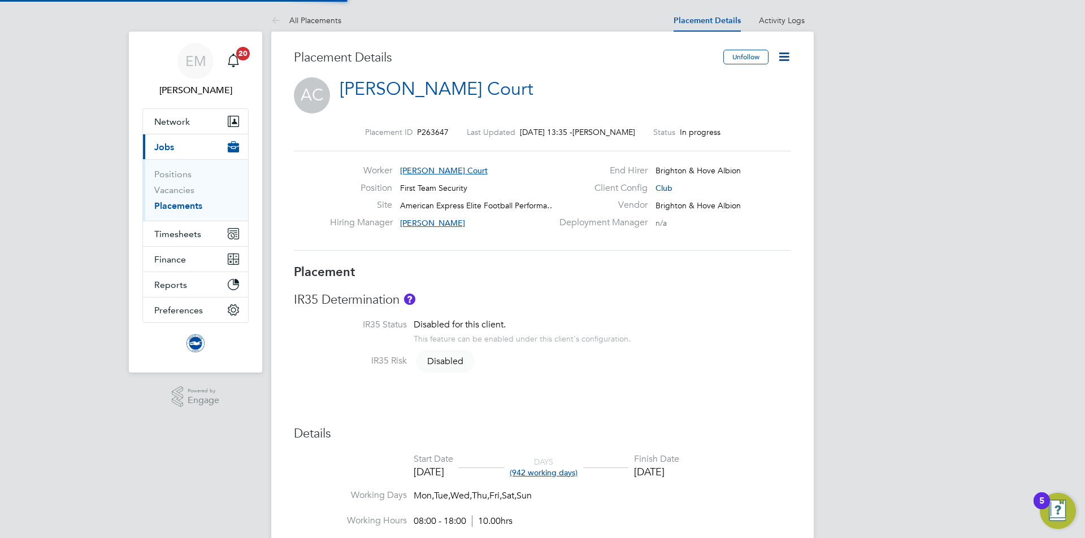
type input "[PERSON_NAME]"
type input "01 Dec 2024"
type input "30 Jun 2027"
type input "08:00"
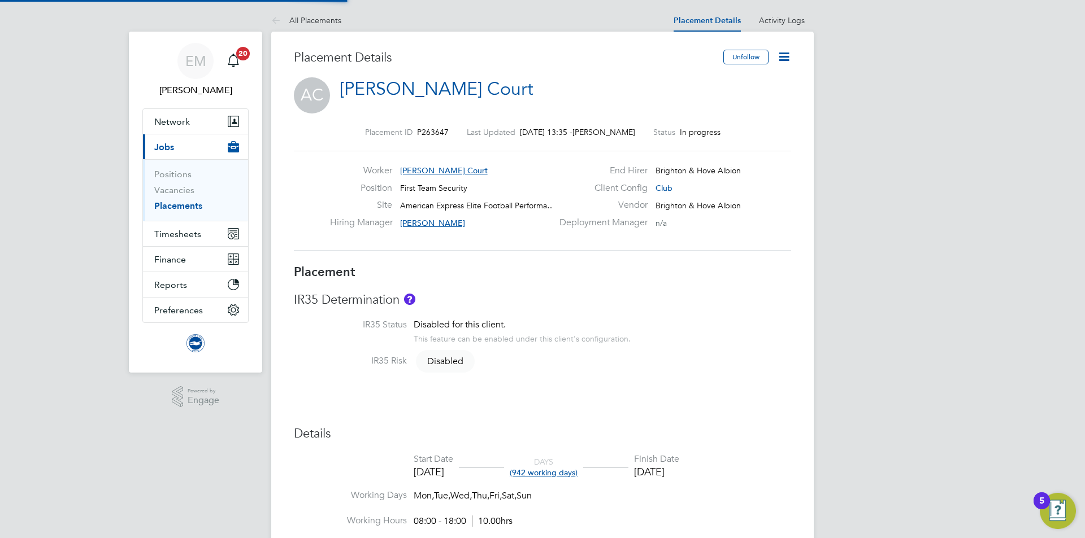
type input "18:00"
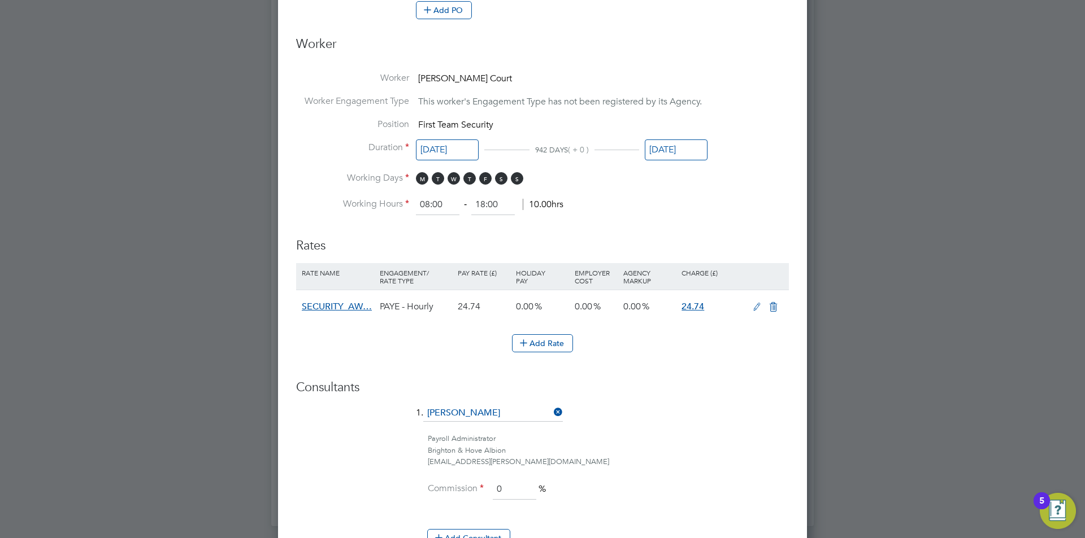
click at [756, 306] on icon at bounding box center [757, 307] width 14 height 9
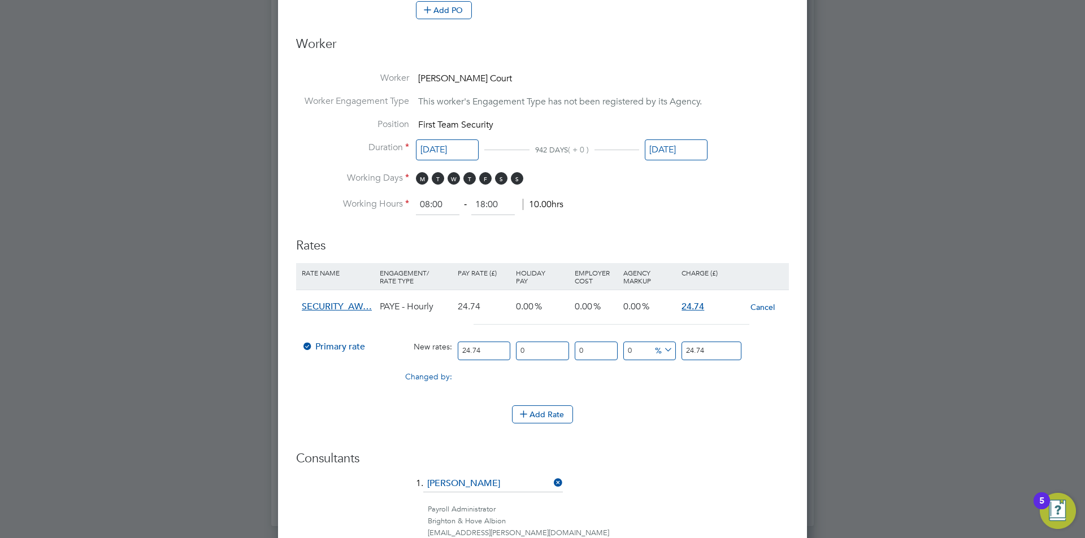
click at [484, 349] on input "24.74" at bounding box center [484, 351] width 53 height 19
type input "24.7"
type input "24"
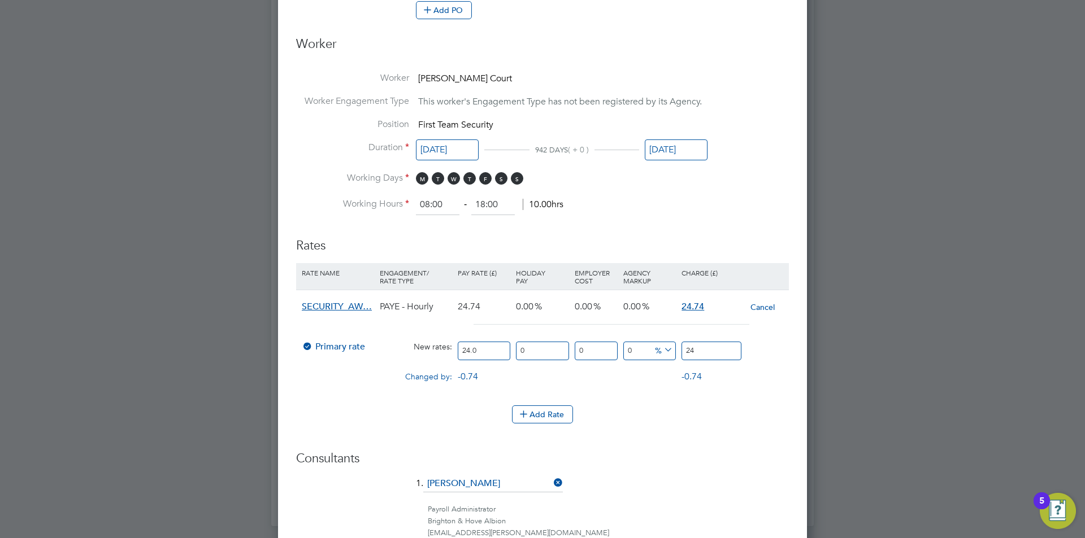
type input "24.02"
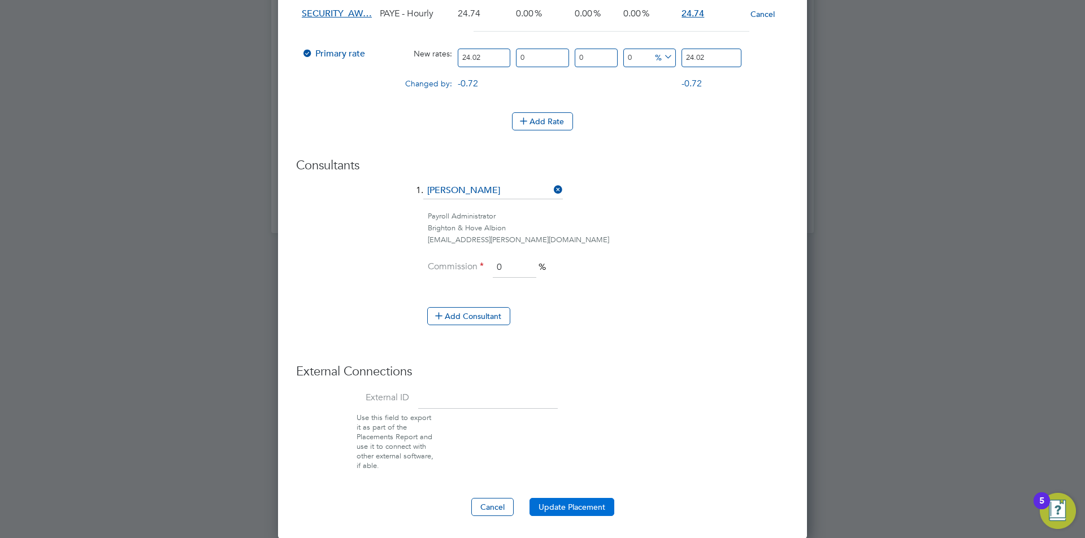
click at [542, 510] on button "Update Placement" at bounding box center [571, 507] width 85 height 18
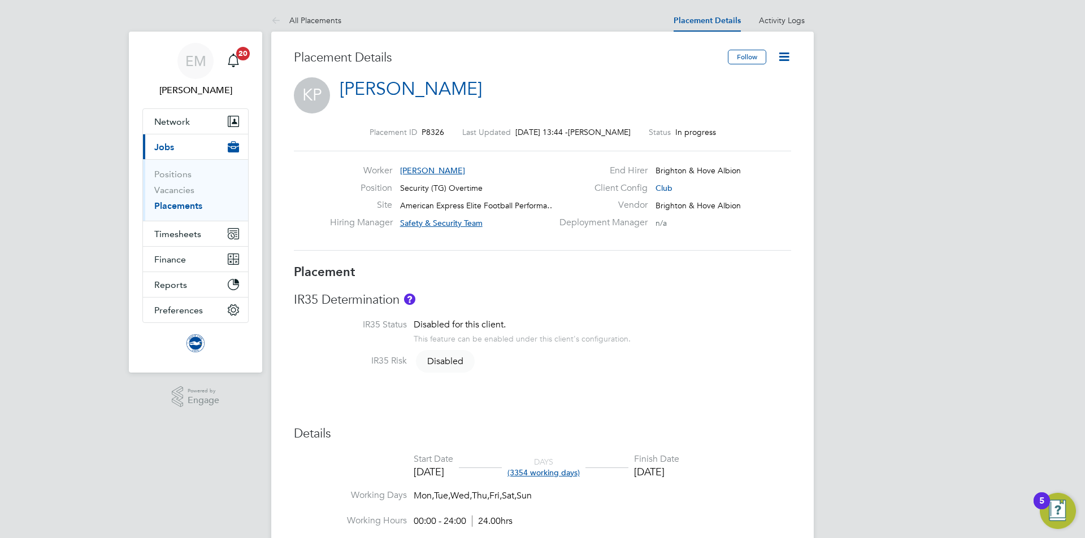
click at [784, 63] on icon at bounding box center [784, 57] width 14 height 14
click at [743, 81] on li "Edit Placement e" at bounding box center [747, 84] width 83 height 16
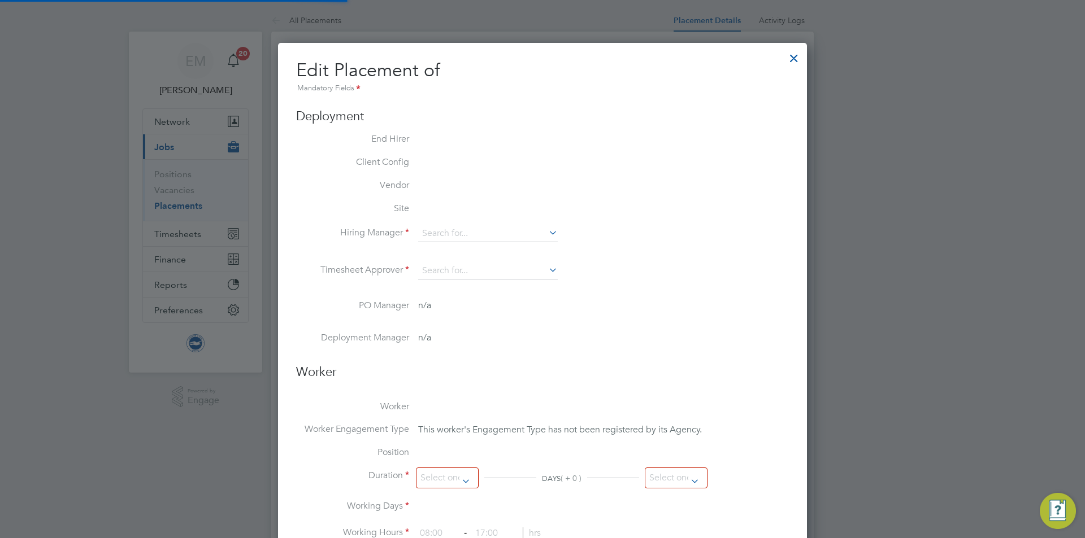
type input "Safety & Security Team"
type input "[DATE]"
type input "00:00"
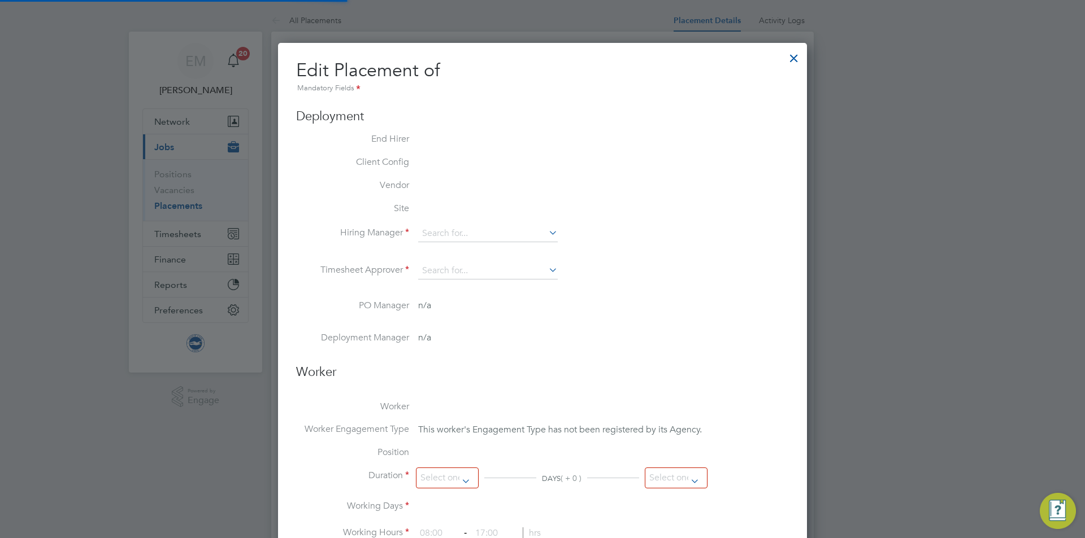
type input "00:00"
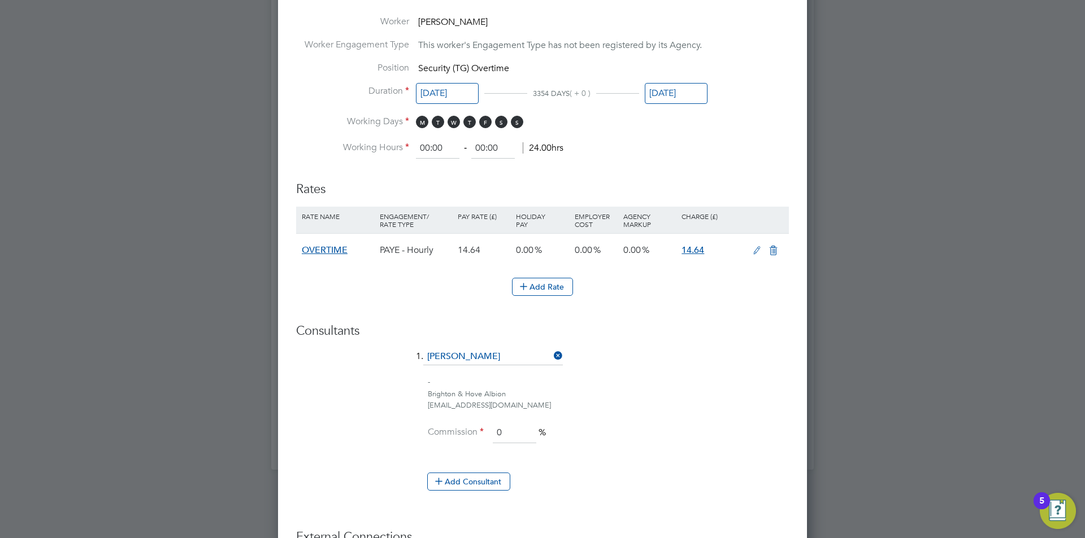
click at [756, 253] on icon at bounding box center [757, 250] width 14 height 9
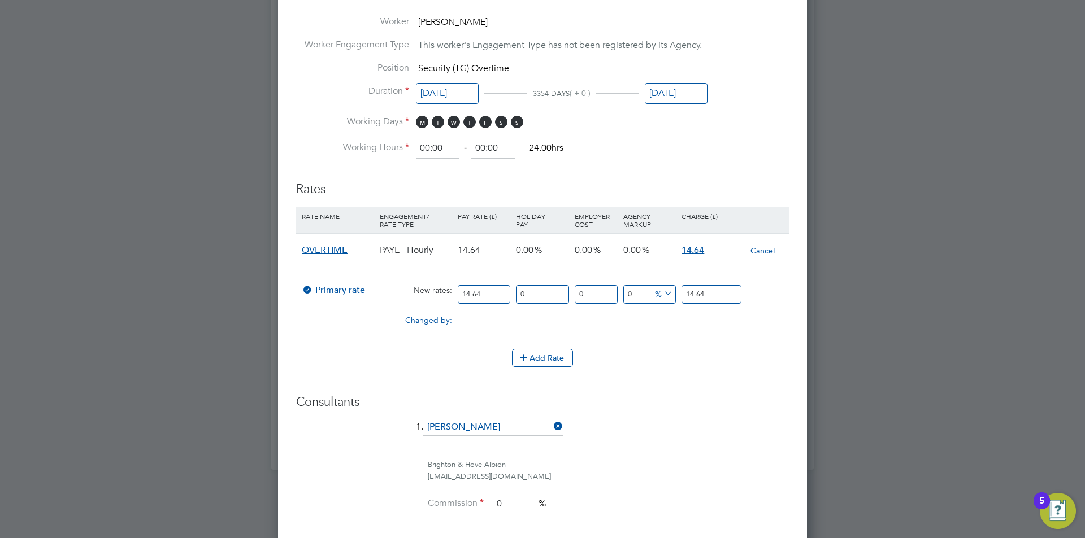
drag, startPoint x: 482, startPoint y: 289, endPoint x: 345, endPoint y: 303, distance: 138.6
click at [345, 303] on div "Primary rate New rates: 14.64 0 n/a 0 n/a 0 0 % 14.64" at bounding box center [542, 295] width 493 height 30
type input "1"
type input "15"
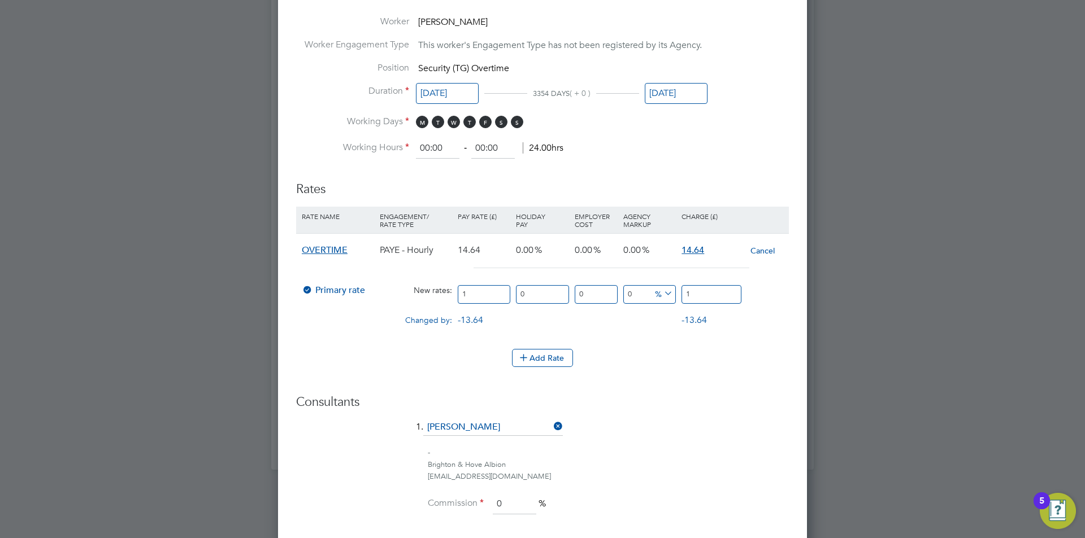
type input "15"
type input "15.07"
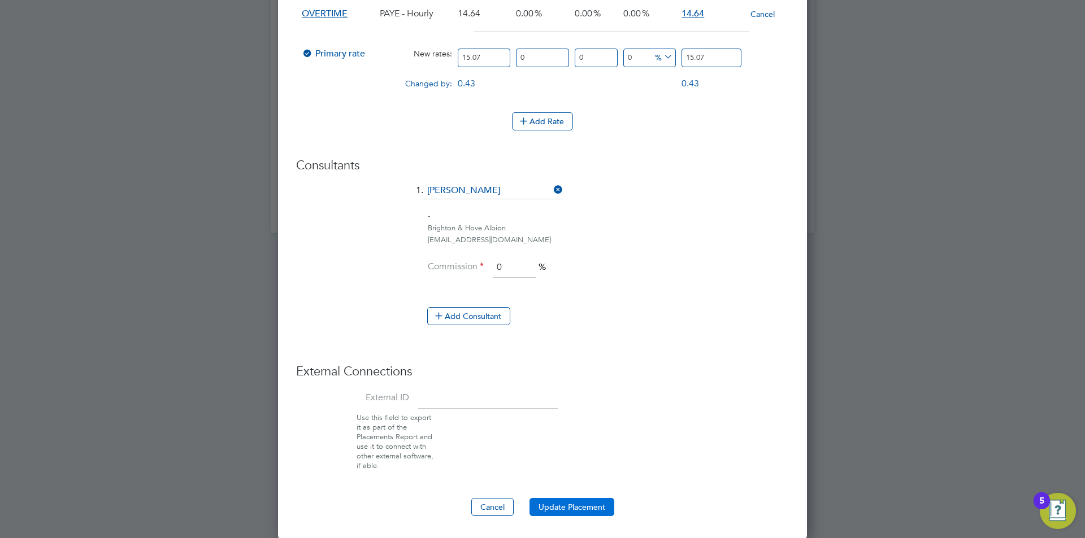
type input "15.07"
click at [578, 504] on button "Update Placement" at bounding box center [571, 507] width 85 height 18
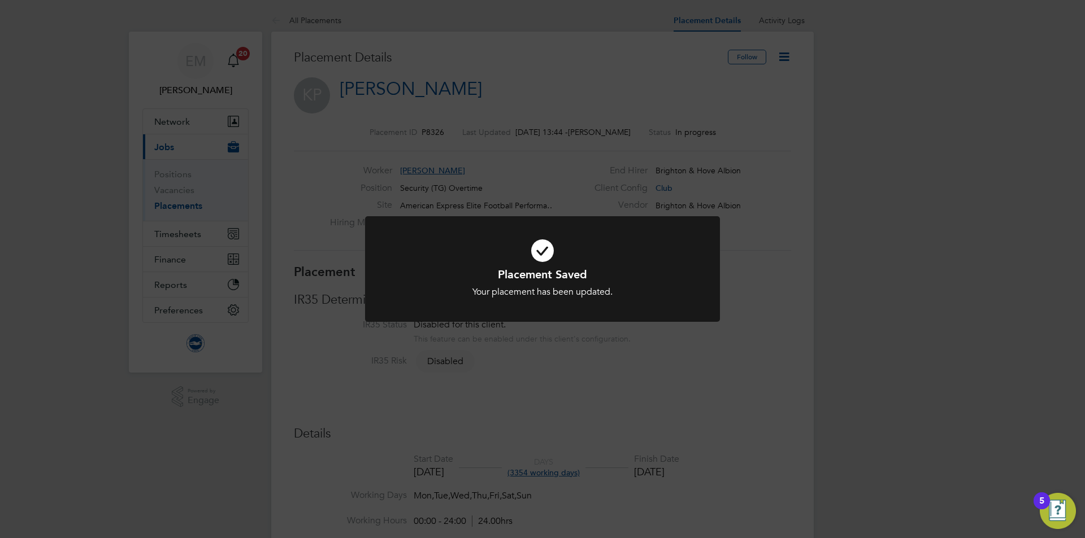
click at [662, 372] on div "Placement Saved Your placement has been updated. Cancel Okay" at bounding box center [542, 269] width 1085 height 538
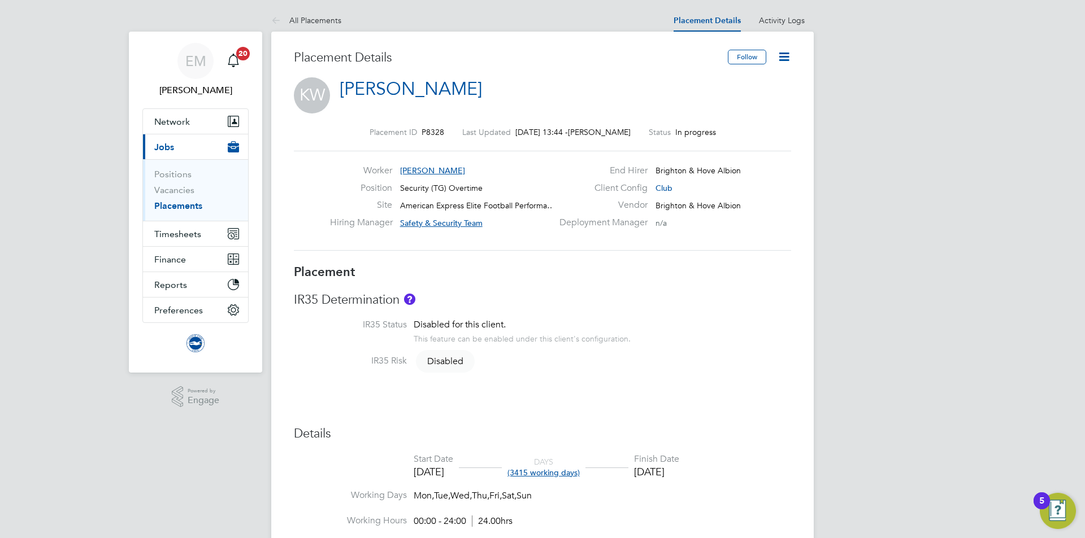
click at [781, 58] on icon at bounding box center [784, 57] width 14 height 14
click at [720, 81] on li "Edit Placement e" at bounding box center [747, 84] width 83 height 16
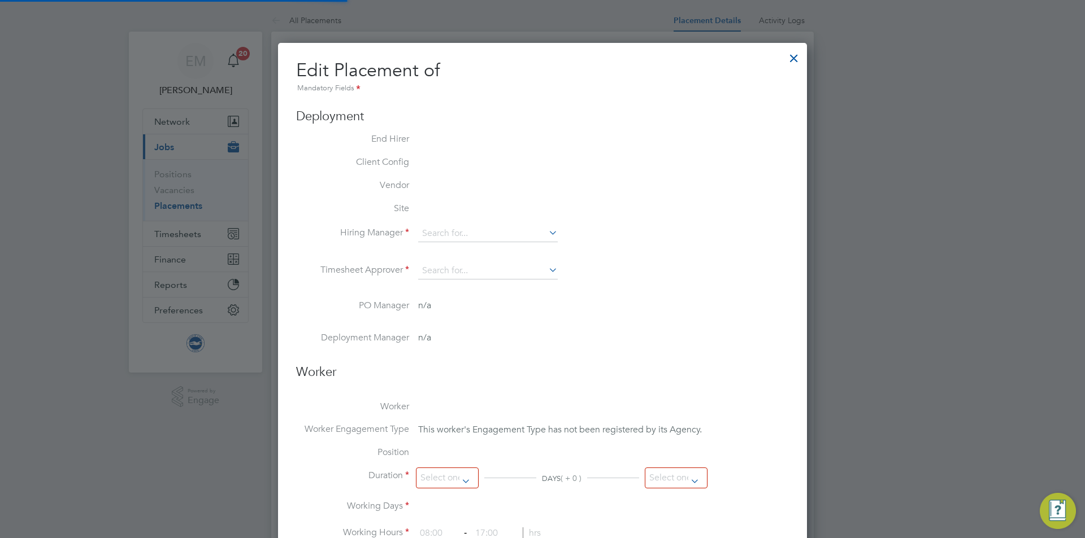
type input "Safety & Security Team"
type input "[DATE]"
type input "00:00"
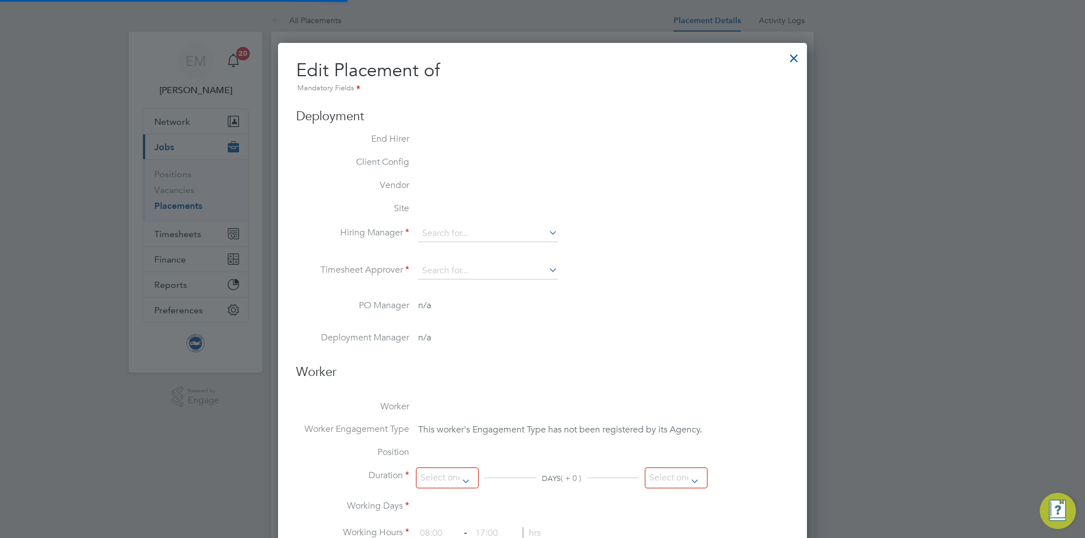
type input "00:00"
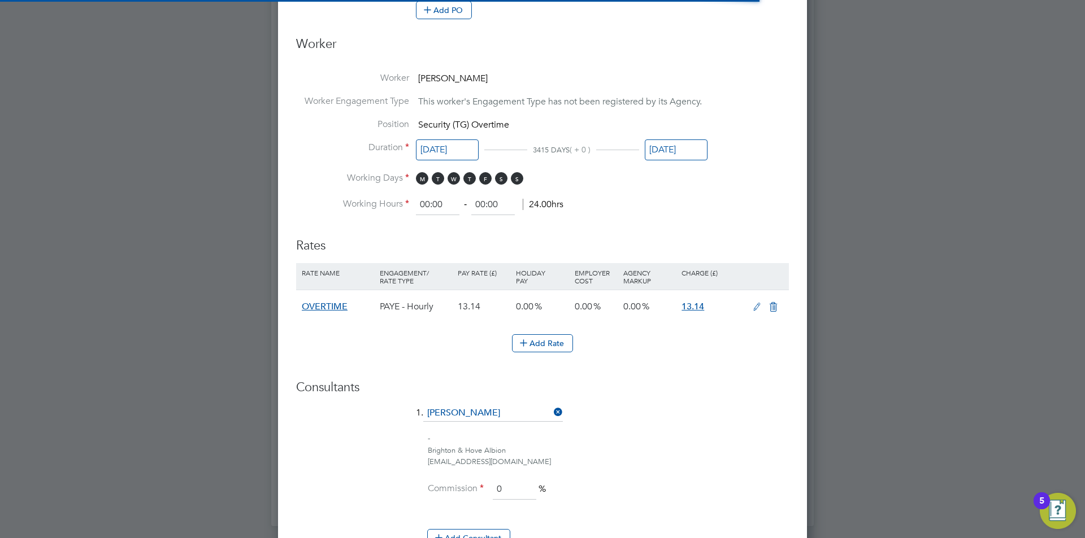
click at [760, 306] on icon at bounding box center [757, 307] width 14 height 9
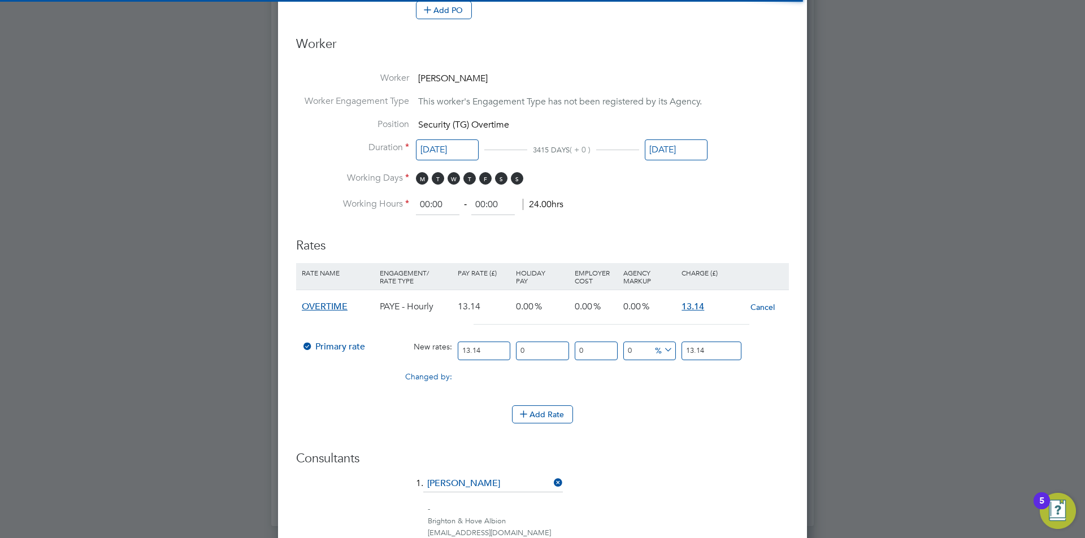
drag, startPoint x: 502, startPoint y: 351, endPoint x: 375, endPoint y: 347, distance: 127.8
click at [375, 347] on div "Primary rate New rates: 13.14 0 n/a 0 n/a 0 0 % 13.14" at bounding box center [542, 351] width 493 height 30
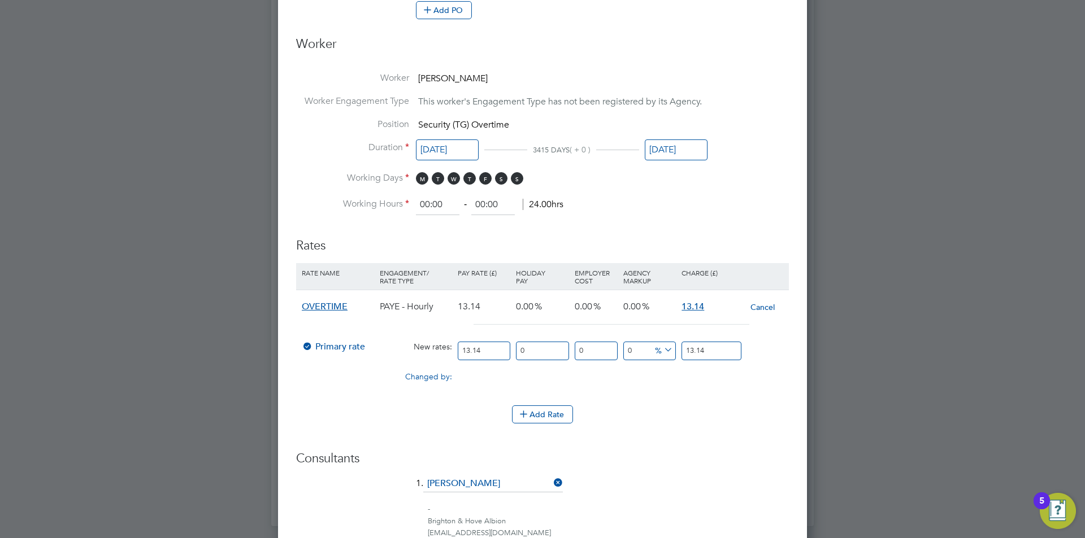
type input "1"
type input "13"
type input "13.6"
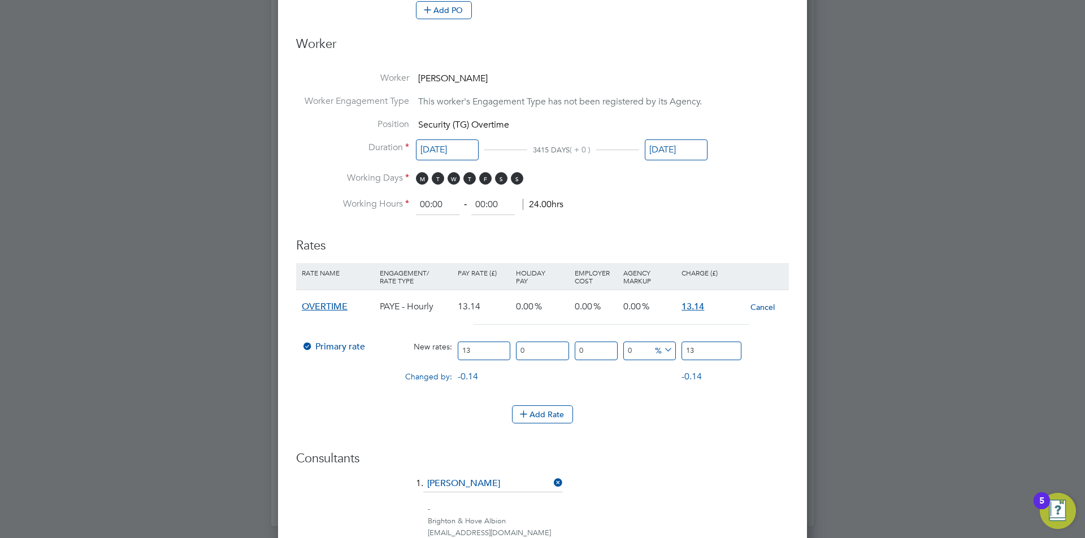
type input "13.6"
type input "13.64"
type input "13.6"
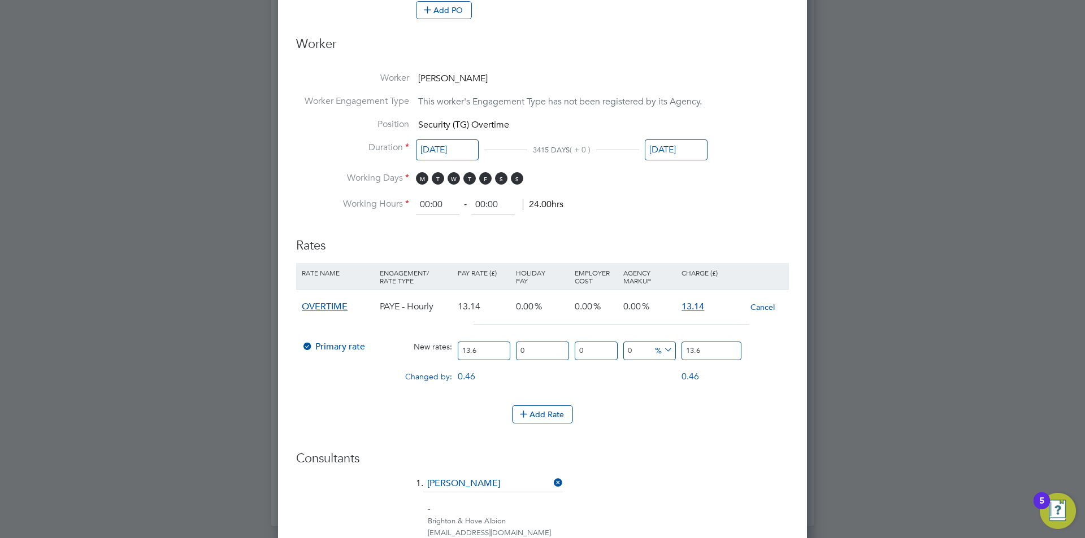
type input "13.65"
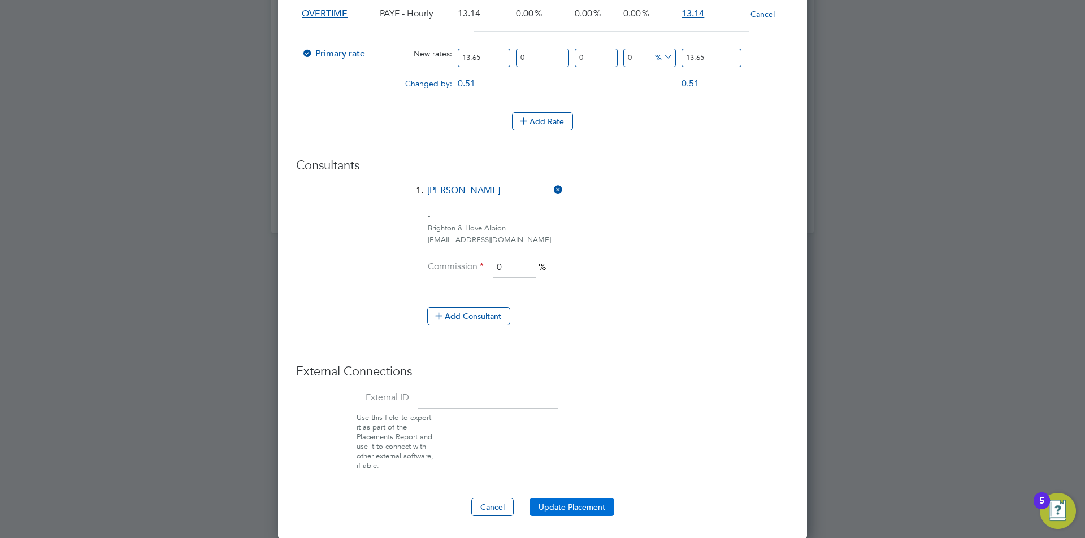
type input "13.65"
click at [573, 512] on button "Update Placement" at bounding box center [571, 507] width 85 height 18
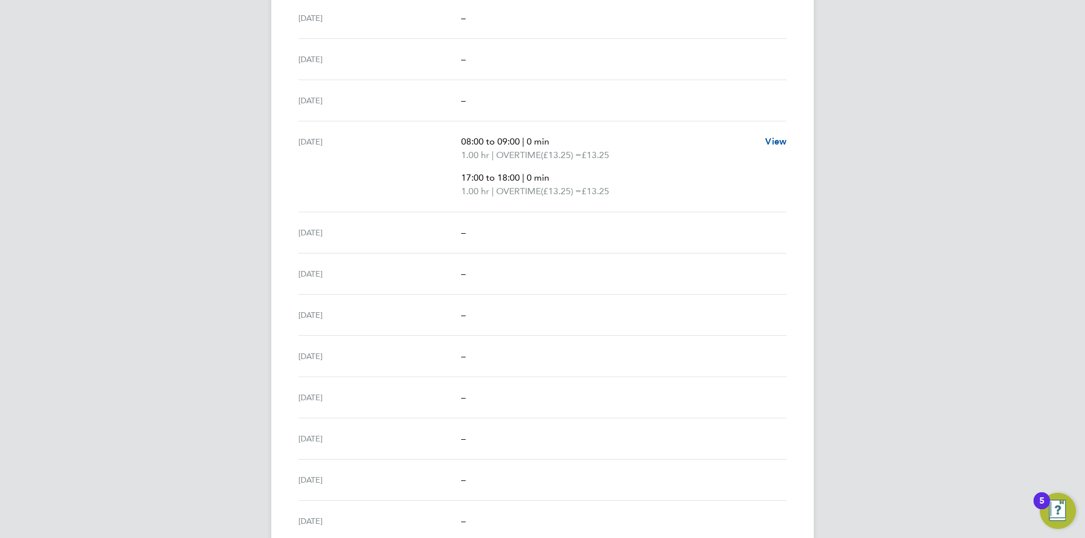
scroll to position [823, 0]
